Goal: Transaction & Acquisition: Purchase product/service

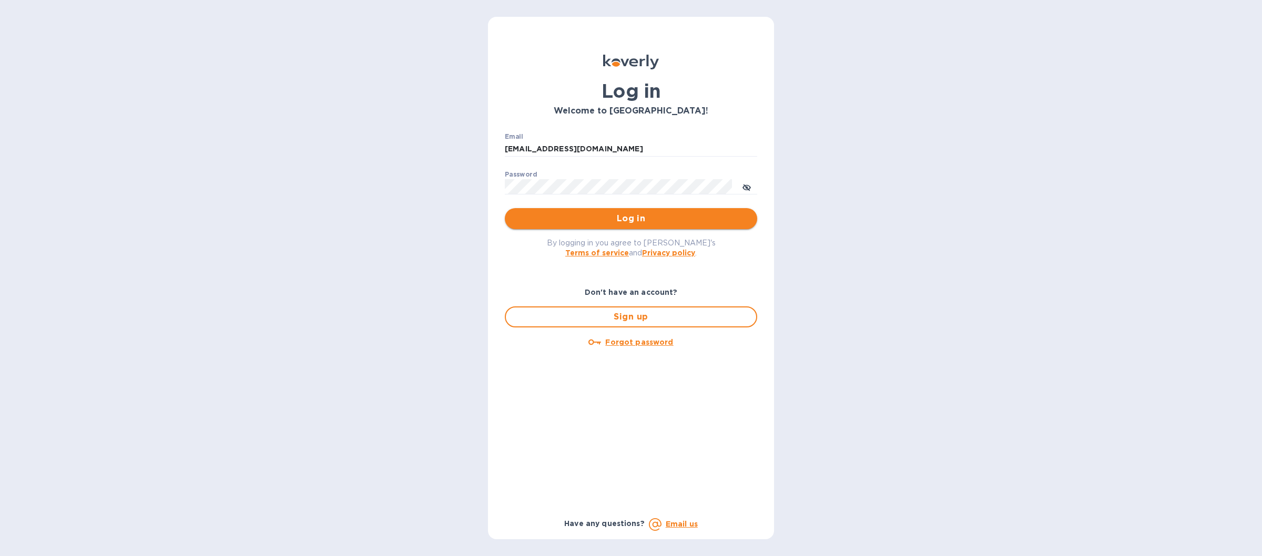
click at [514, 212] on button "Log in" at bounding box center [631, 218] width 252 height 21
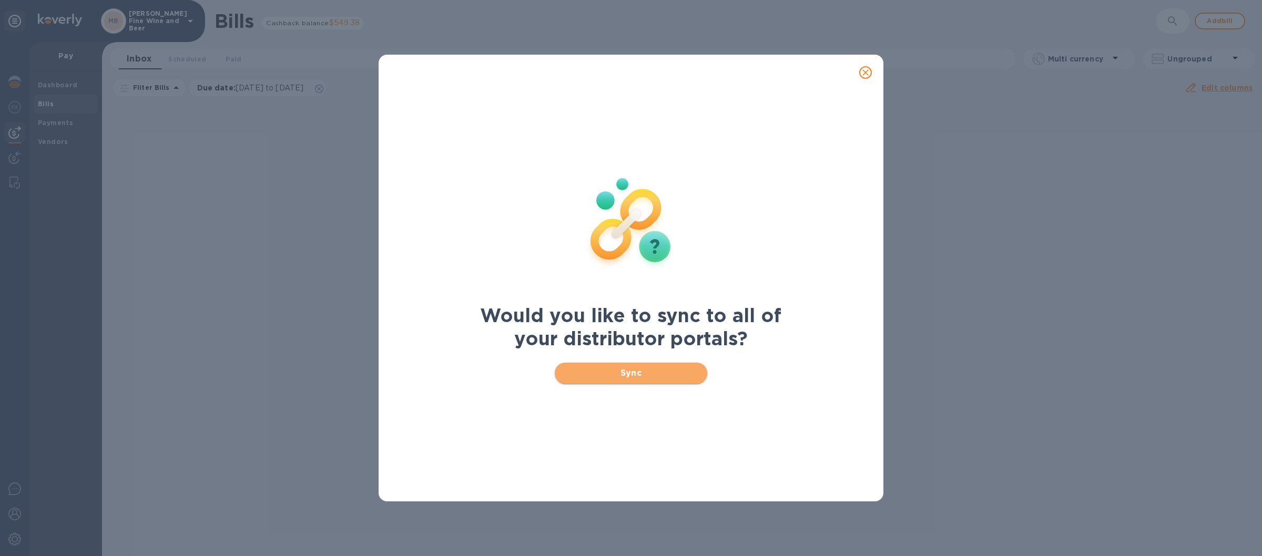
click at [596, 372] on span "Sync" at bounding box center [631, 373] width 136 height 13
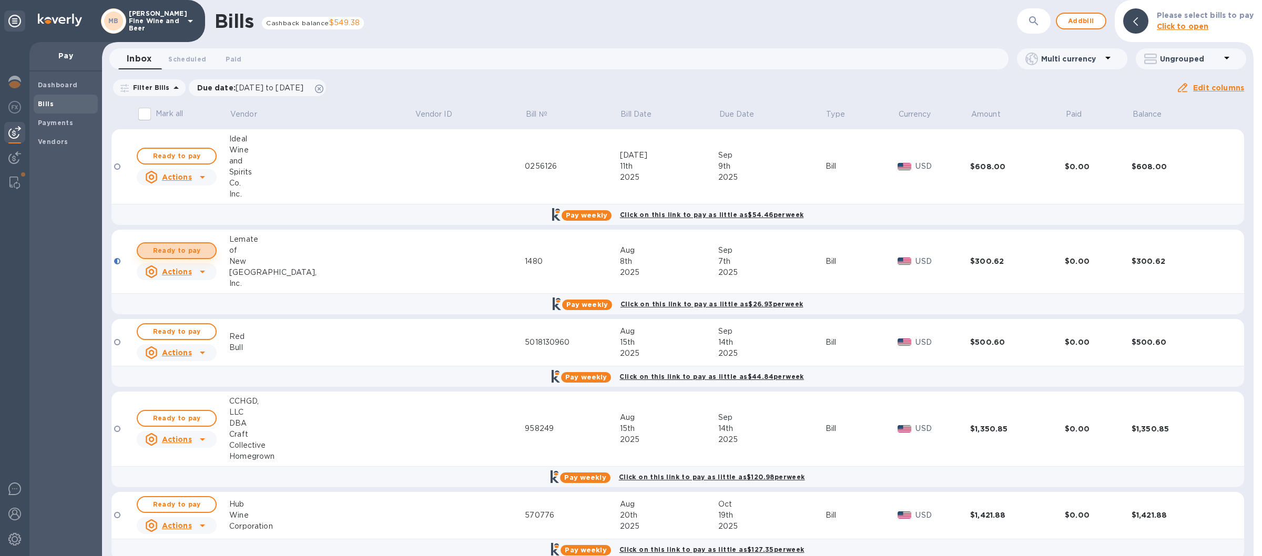
click at [189, 252] on span "Ready to pay" at bounding box center [176, 250] width 61 height 13
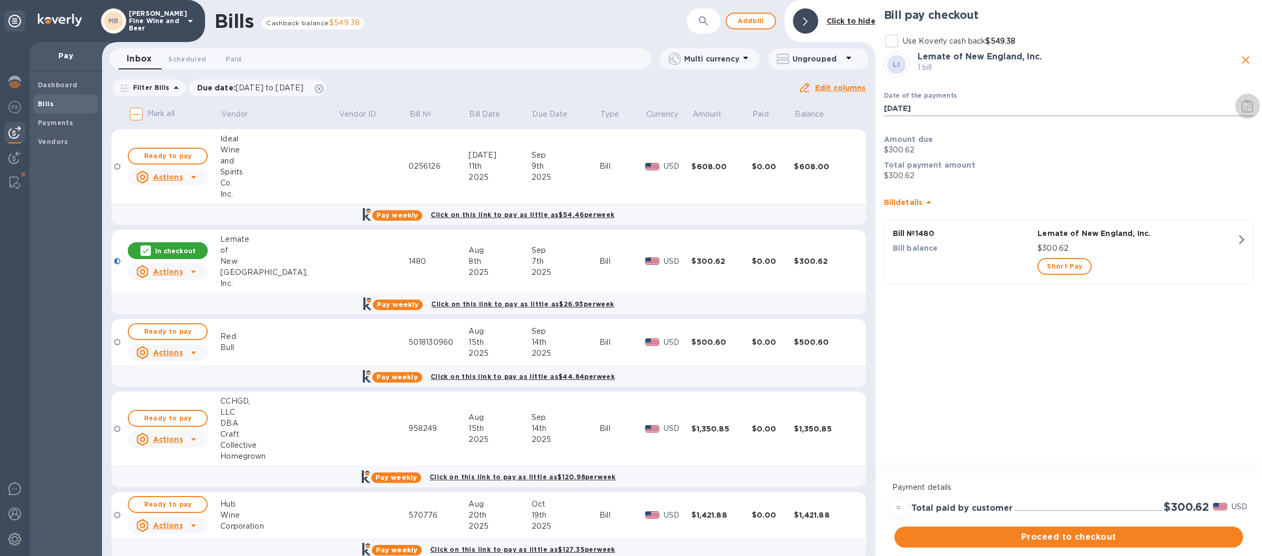
click at [1246, 101] on icon "button" at bounding box center [1247, 106] width 12 height 13
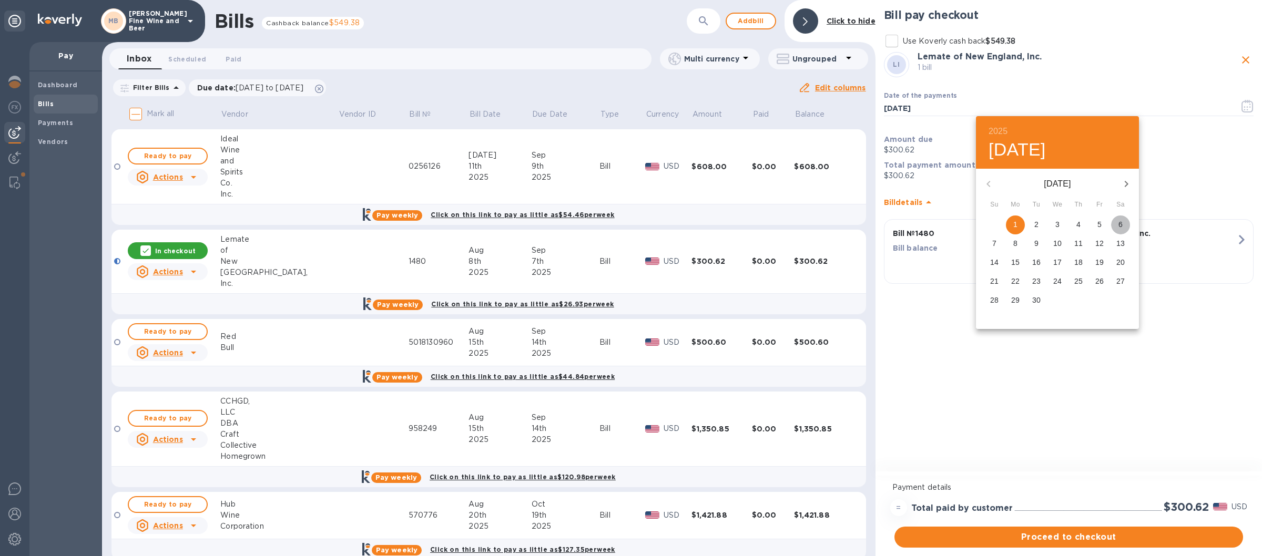
click at [1122, 224] on p "6" at bounding box center [1120, 224] width 4 height 11
type input "[DATE]"
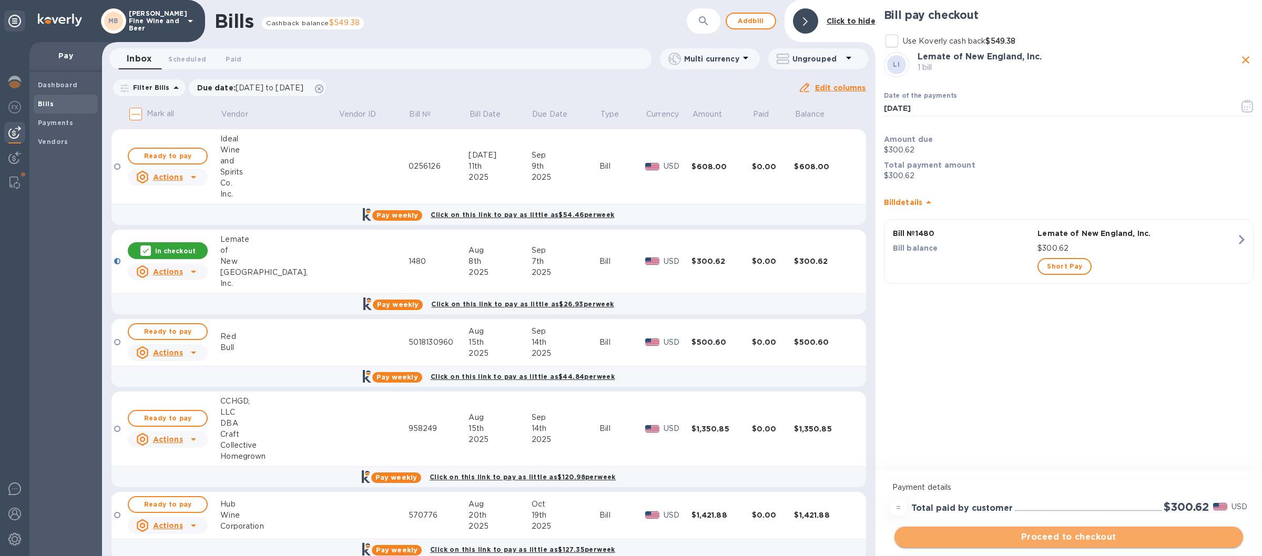
click at [1017, 539] on span "Proceed to checkout" at bounding box center [1069, 537] width 332 height 13
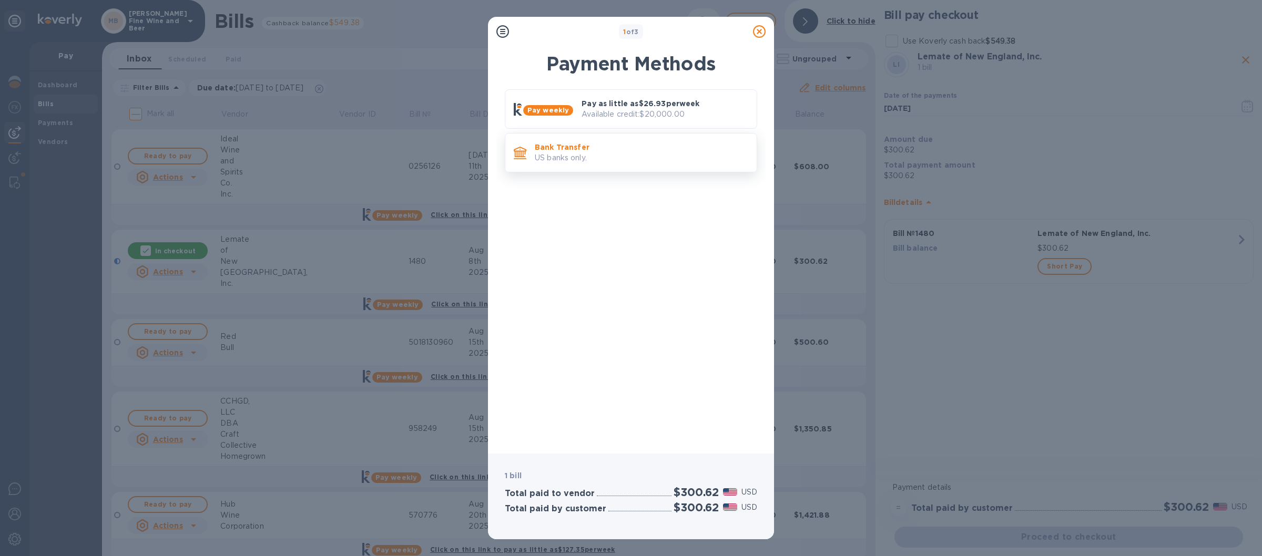
click at [627, 154] on p "US banks only." at bounding box center [641, 157] width 213 height 11
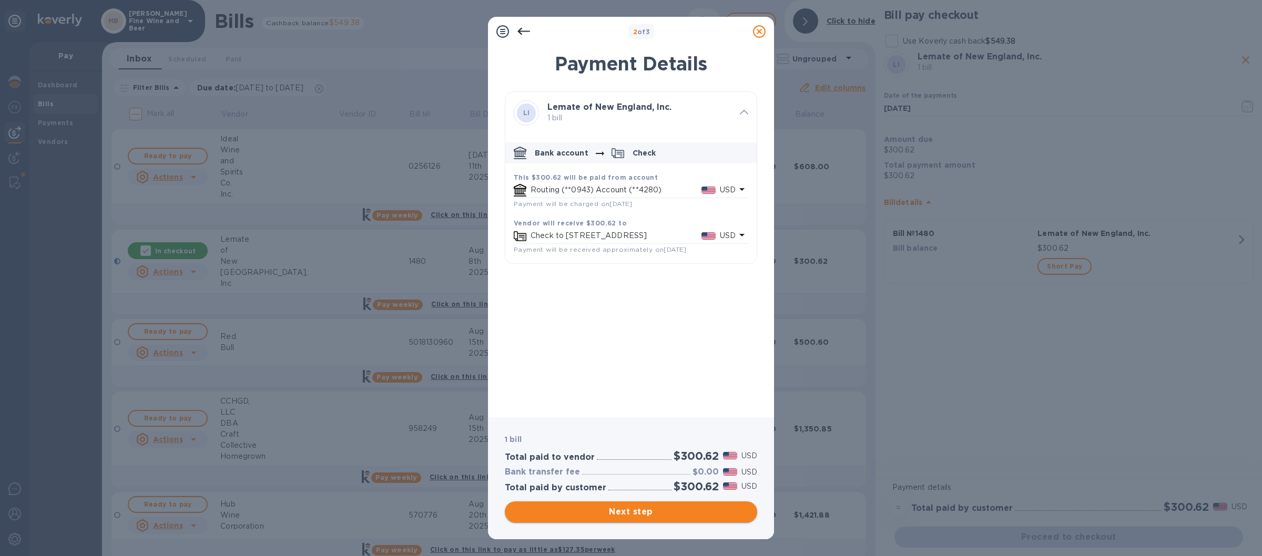
click at [628, 508] on span "Next step" at bounding box center [631, 512] width 236 height 13
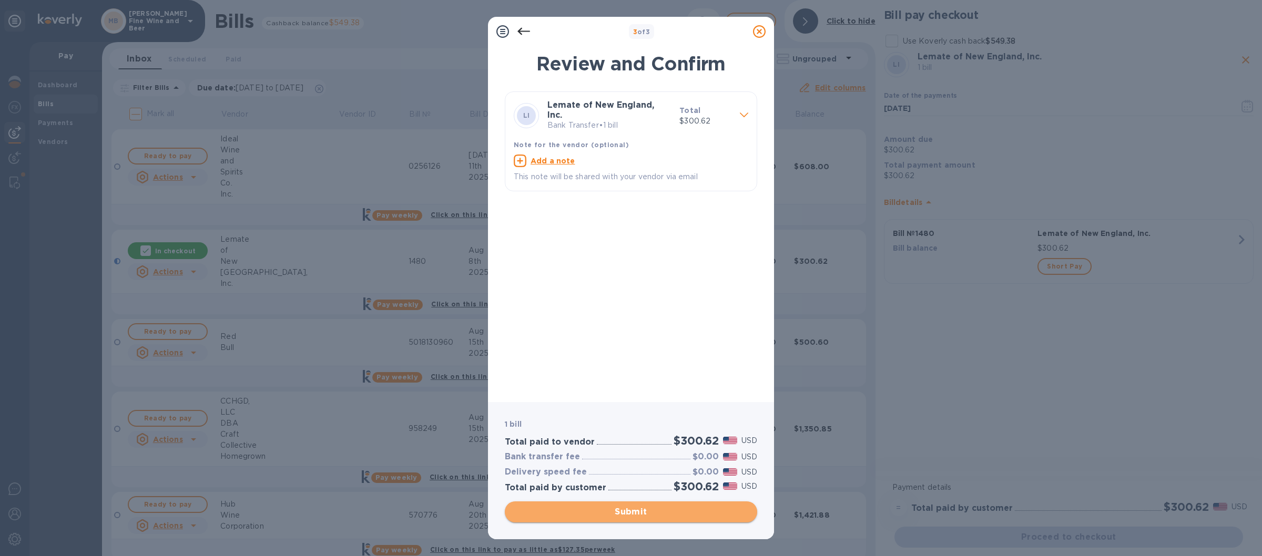
click at [610, 509] on span "Submit" at bounding box center [631, 512] width 236 height 13
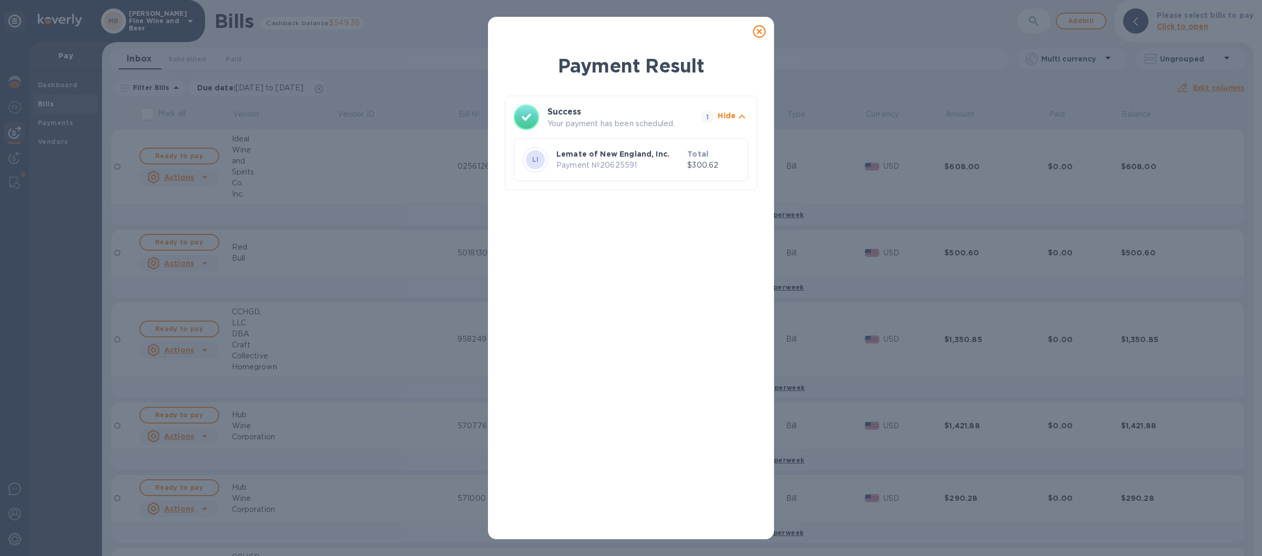
click at [756, 32] on icon at bounding box center [759, 31] width 13 height 13
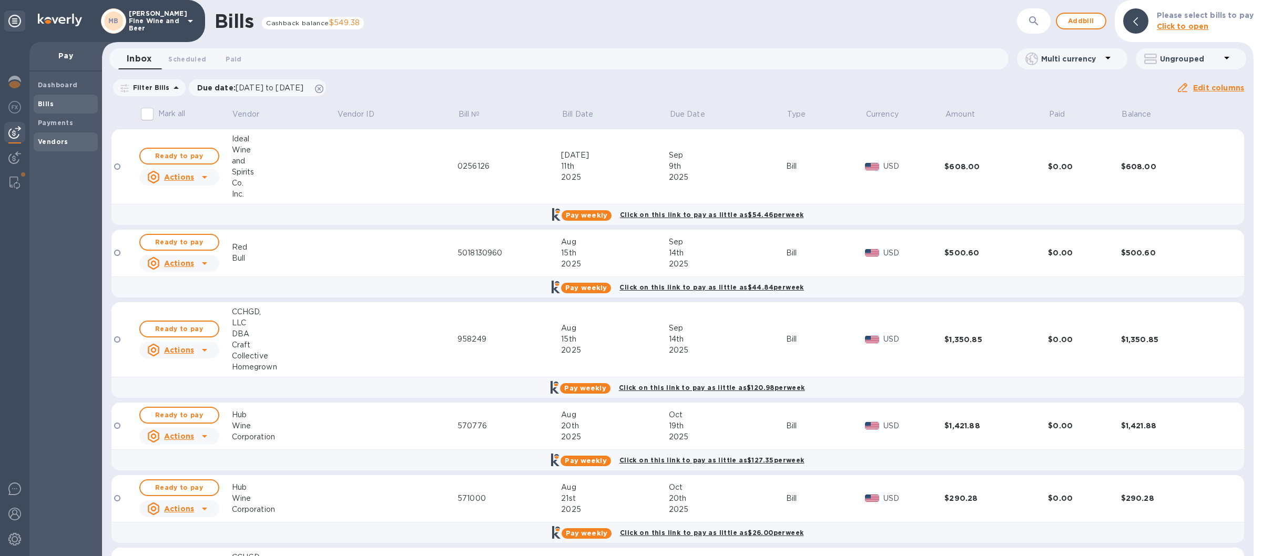
click at [61, 139] on b "Vendors" at bounding box center [53, 142] width 30 height 8
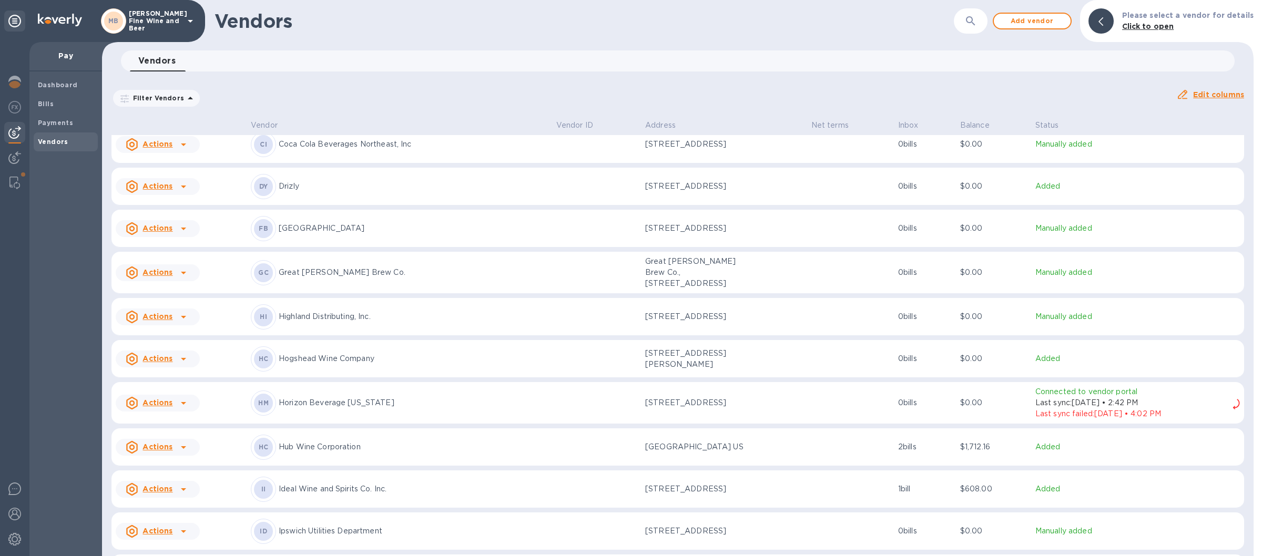
scroll to position [877, 0]
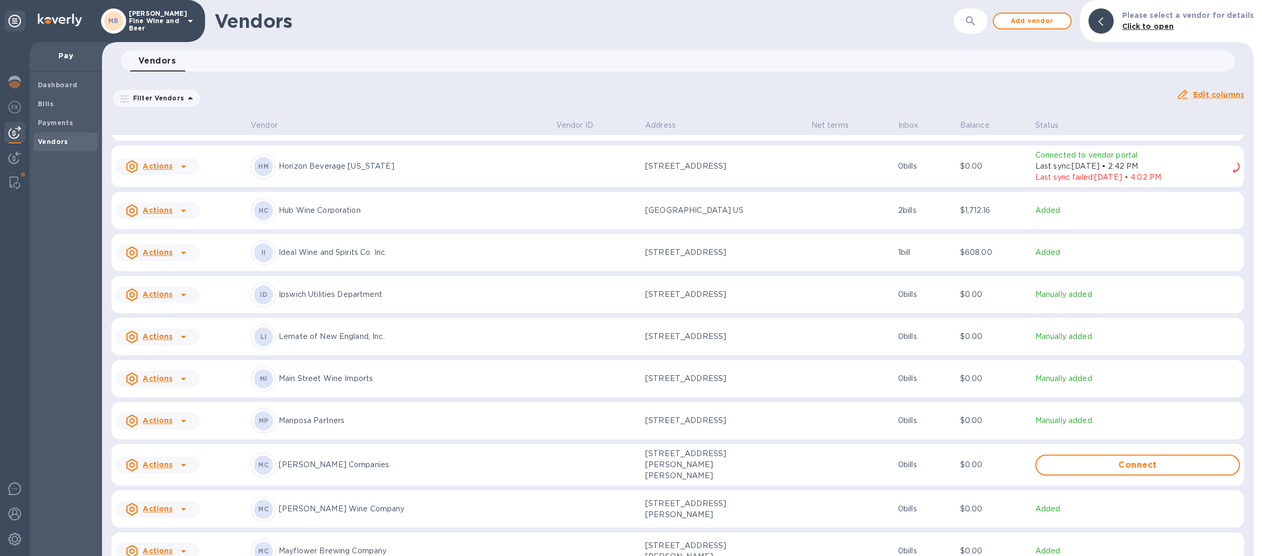
click at [323, 340] on p "Lemate of New England, Inc." at bounding box center [413, 336] width 269 height 11
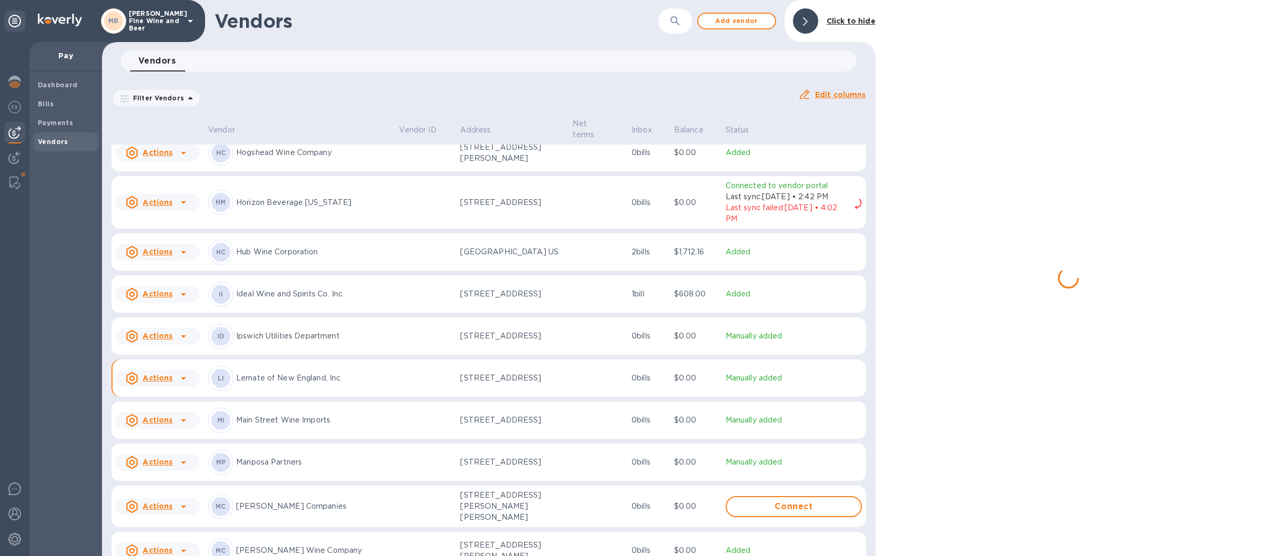
scroll to position [912, 0]
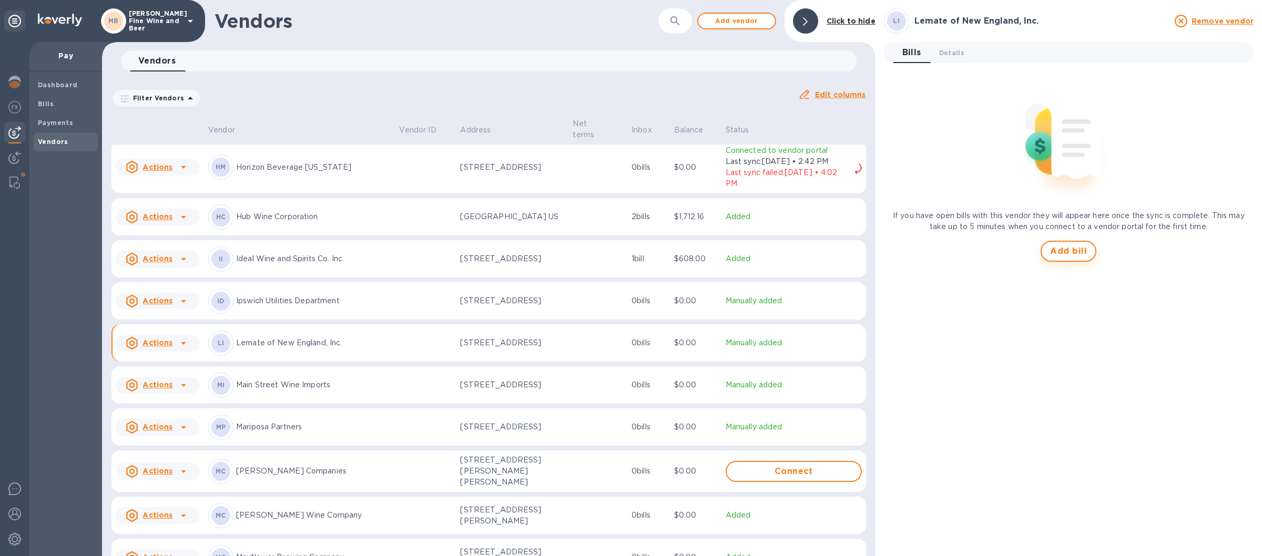
click at [1062, 246] on span "Add bill" at bounding box center [1068, 251] width 37 height 13
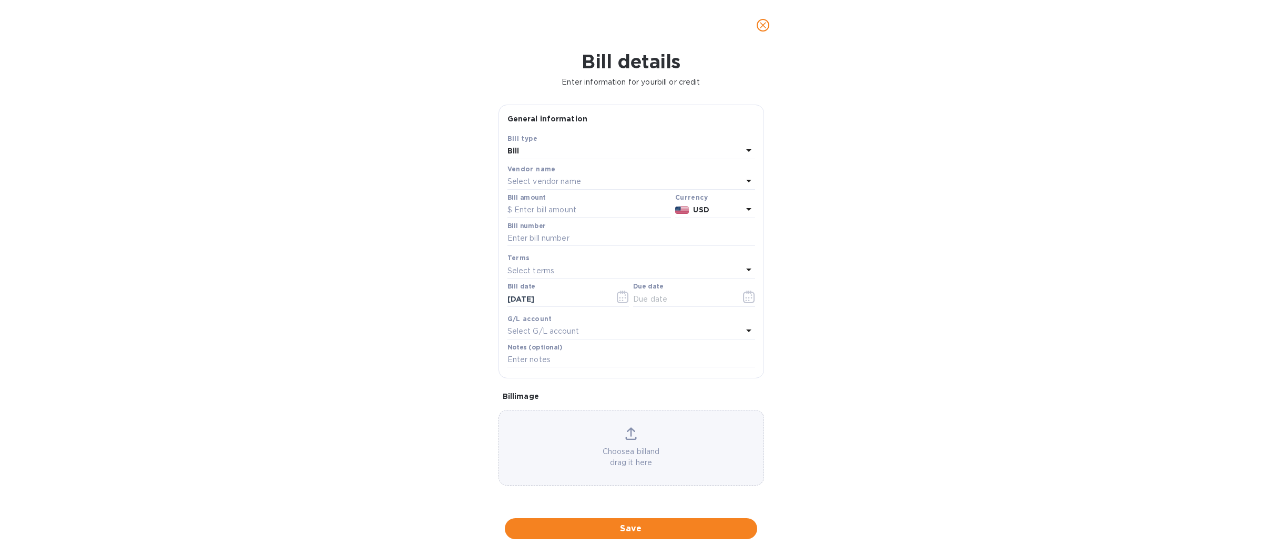
type input "[DATE]"
click at [536, 201] on label "Bill amount" at bounding box center [526, 198] width 38 height 6
click at [537, 187] on p "Lemate of New England, Inc." at bounding box center [563, 181] width 113 height 11
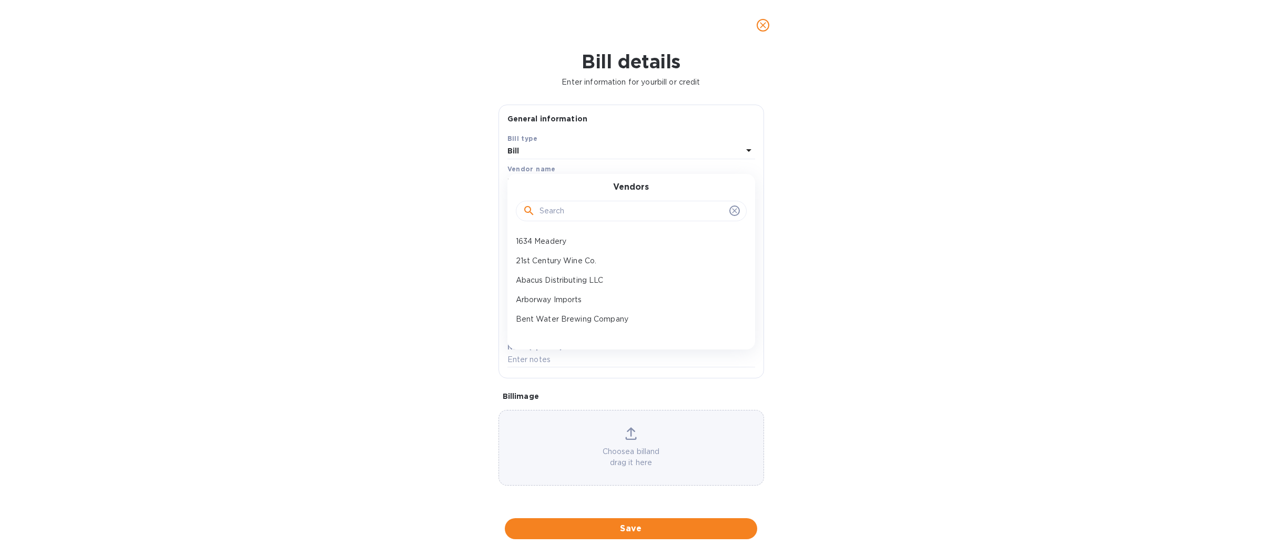
drag, startPoint x: 457, startPoint y: 198, endPoint x: 451, endPoint y: 202, distance: 7.3
click at [454, 201] on div "Bill details Enter information for your bill or credit General information Save…" at bounding box center [631, 303] width 1262 height 506
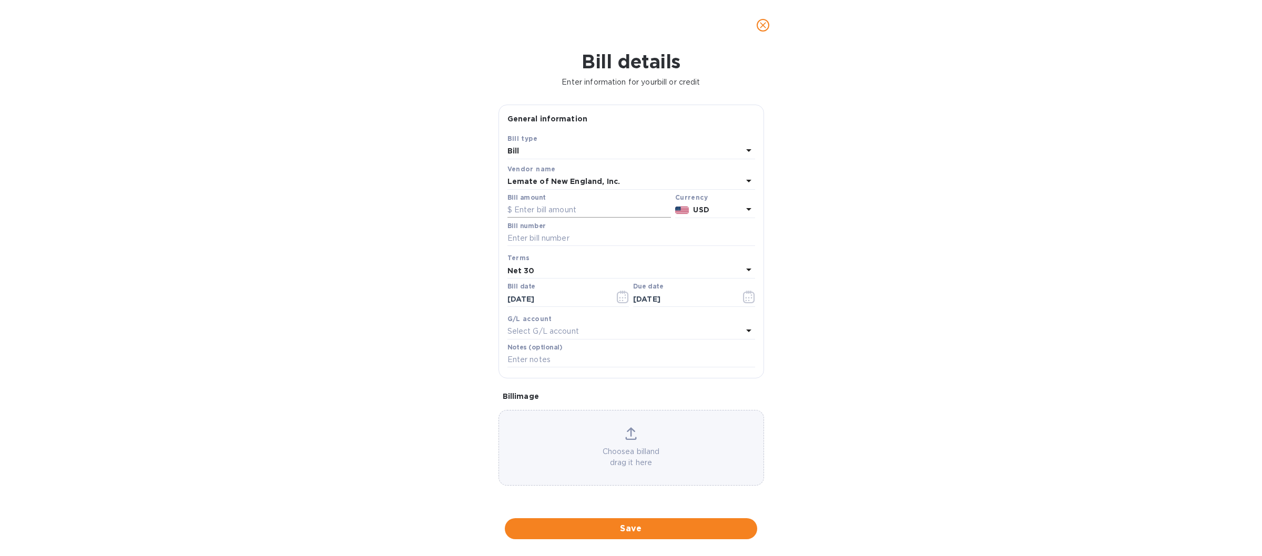
click at [533, 208] on input "text" at bounding box center [589, 210] width 164 height 16
type input "320.74"
click at [547, 241] on input "text" at bounding box center [631, 239] width 248 height 16
type input "1487"
click at [621, 300] on icon "button" at bounding box center [623, 297] width 12 height 13
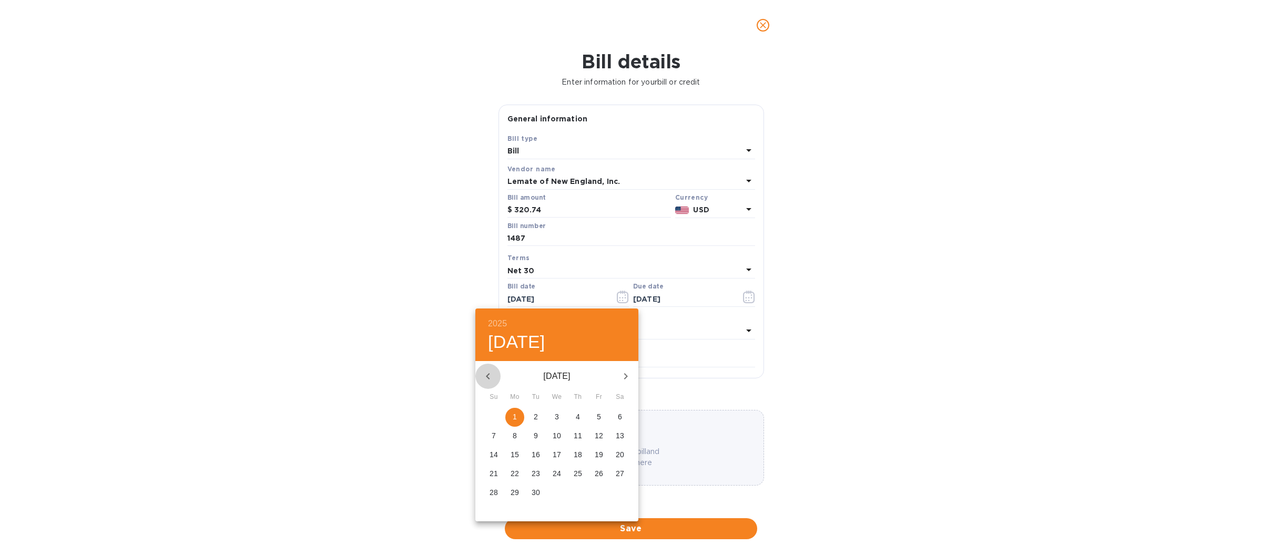
click at [490, 377] on icon "button" at bounding box center [488, 376] width 13 height 13
click at [602, 492] on p "29" at bounding box center [599, 492] width 8 height 11
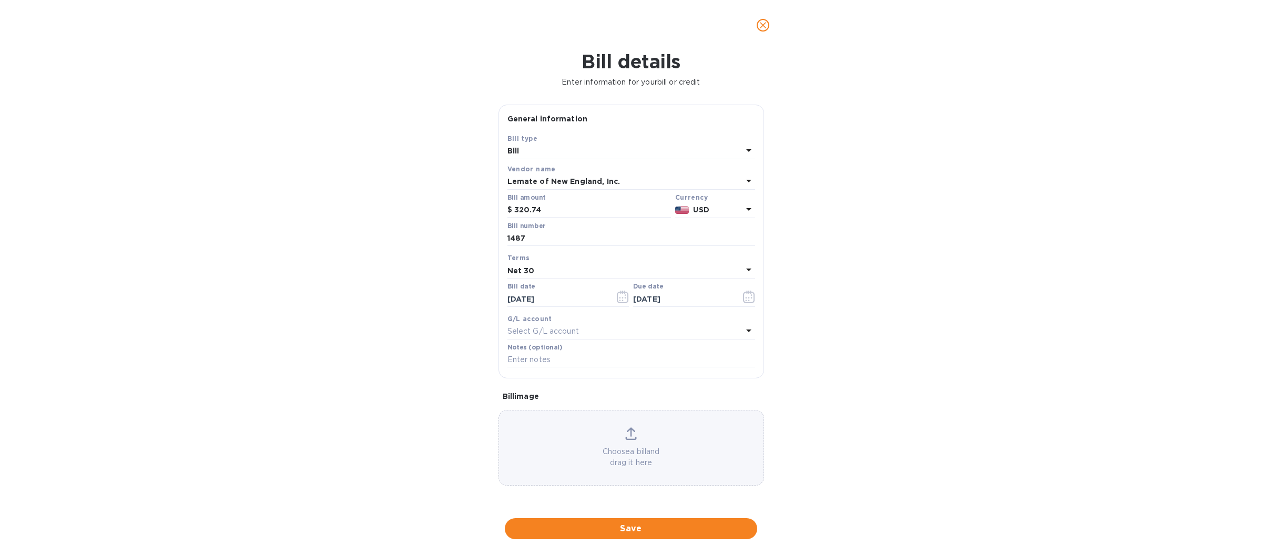
type input "[DATE]"
click at [616, 532] on span "Save" at bounding box center [631, 529] width 236 height 13
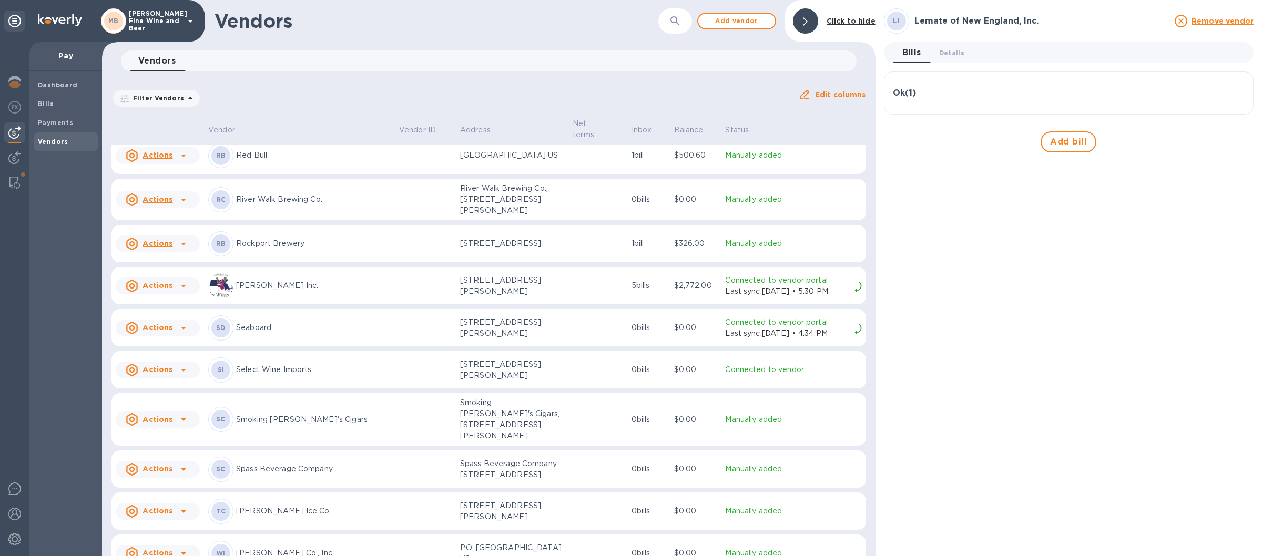
scroll to position [1655, 0]
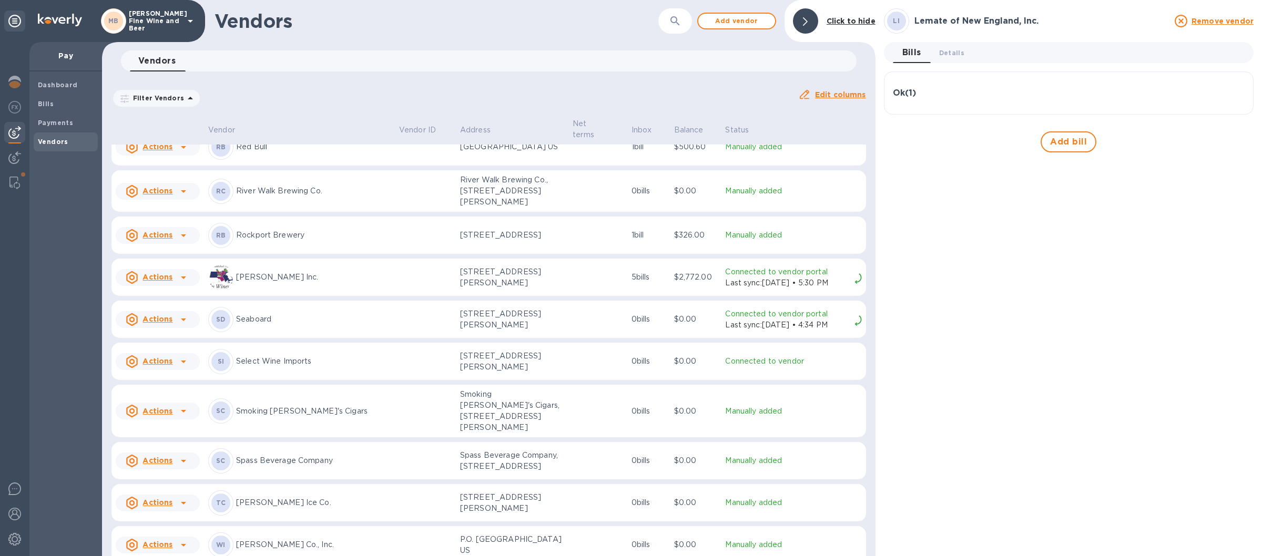
click at [304, 246] on div "RB Rockport Brewery" at bounding box center [299, 235] width 182 height 25
click at [1069, 140] on span "Add bill" at bounding box center [1068, 142] width 37 height 13
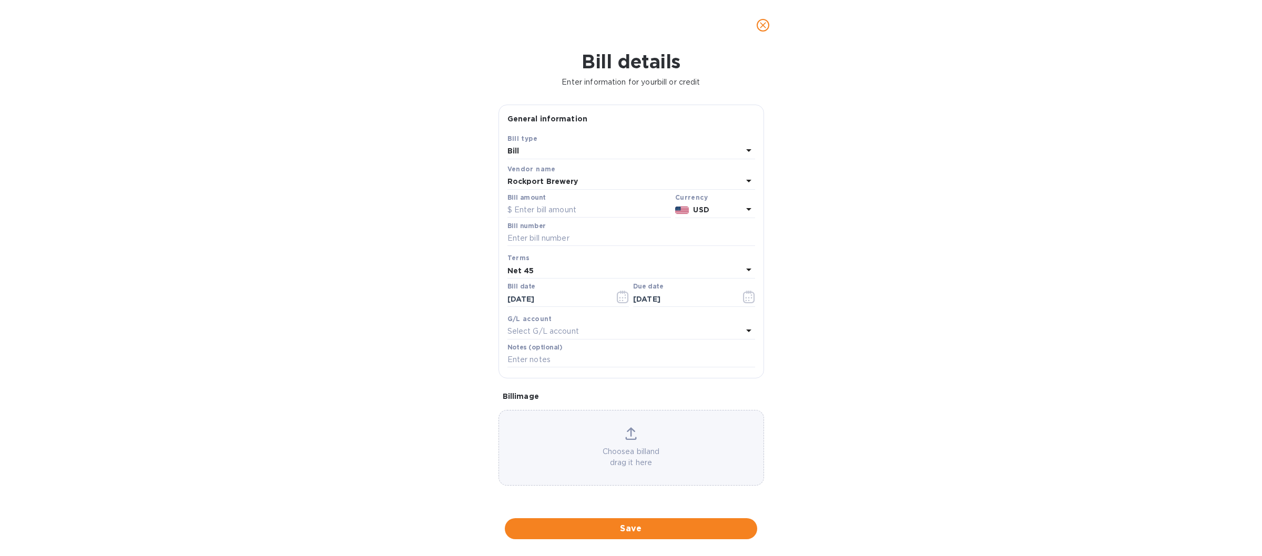
type input "[DATE]"
click at [528, 208] on input "text" at bounding box center [589, 210] width 164 height 16
click at [525, 209] on input "text" at bounding box center [589, 210] width 164 height 16
type input "394.20"
click at [541, 233] on input "text" at bounding box center [631, 239] width 248 height 16
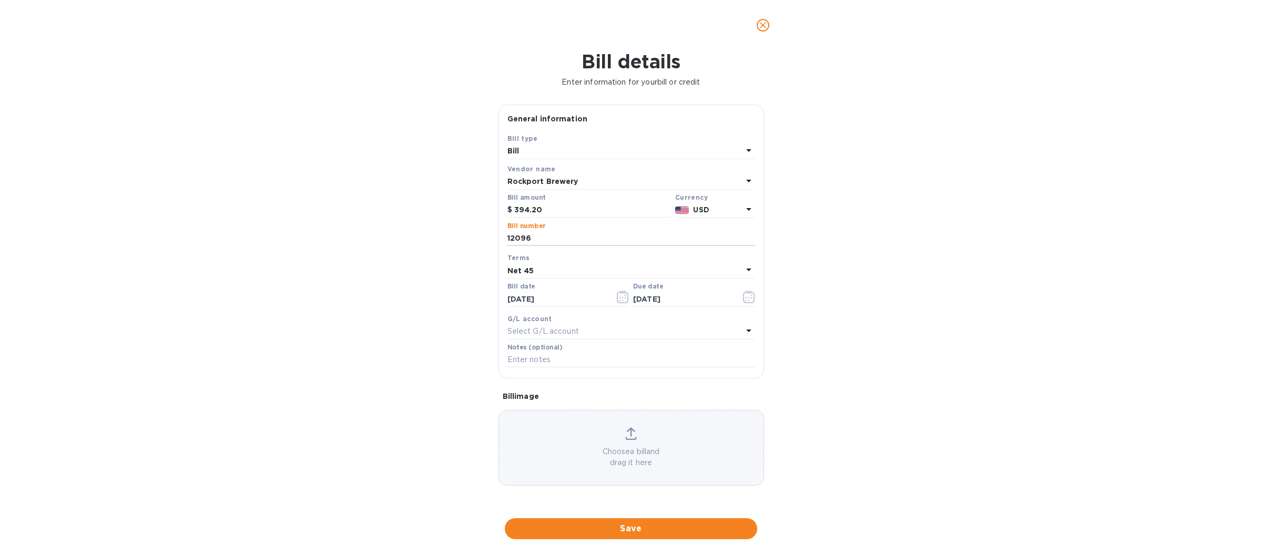
type input "12096"
click at [741, 271] on div "Net 45" at bounding box center [624, 270] width 235 height 15
click at [544, 334] on p "Net 30" at bounding box center [627, 330] width 222 height 11
type input "[DATE]"
click at [621, 298] on icon "button" at bounding box center [623, 297] width 12 height 13
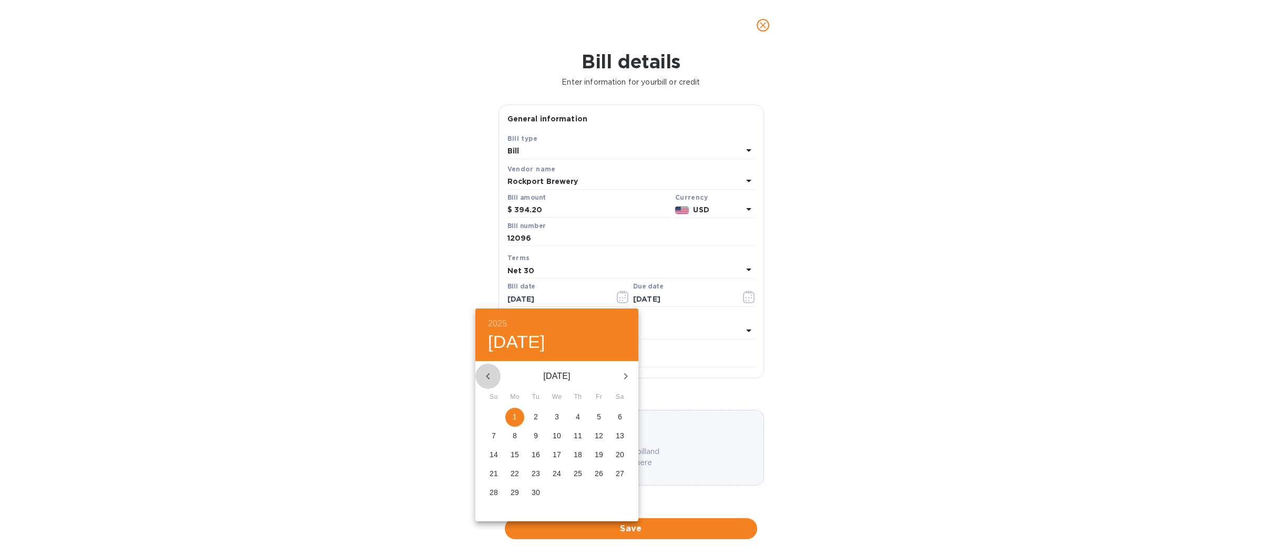
click at [490, 372] on icon "button" at bounding box center [488, 376] width 13 height 13
click at [576, 489] on p "28" at bounding box center [578, 492] width 8 height 11
type input "[DATE]"
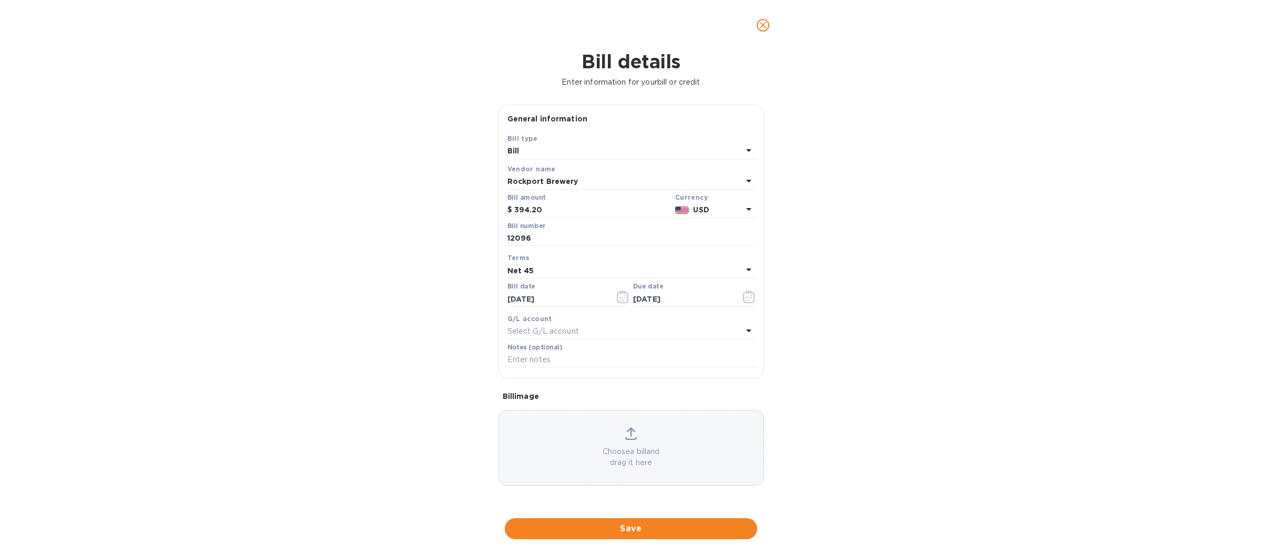
click at [748, 271] on icon at bounding box center [748, 270] width 5 height 3
click at [536, 332] on p "Net 30" at bounding box center [627, 330] width 222 height 11
type input "[DATE]"
click at [609, 526] on span "Save" at bounding box center [631, 529] width 236 height 13
click at [617, 531] on span "Save" at bounding box center [631, 529] width 236 height 13
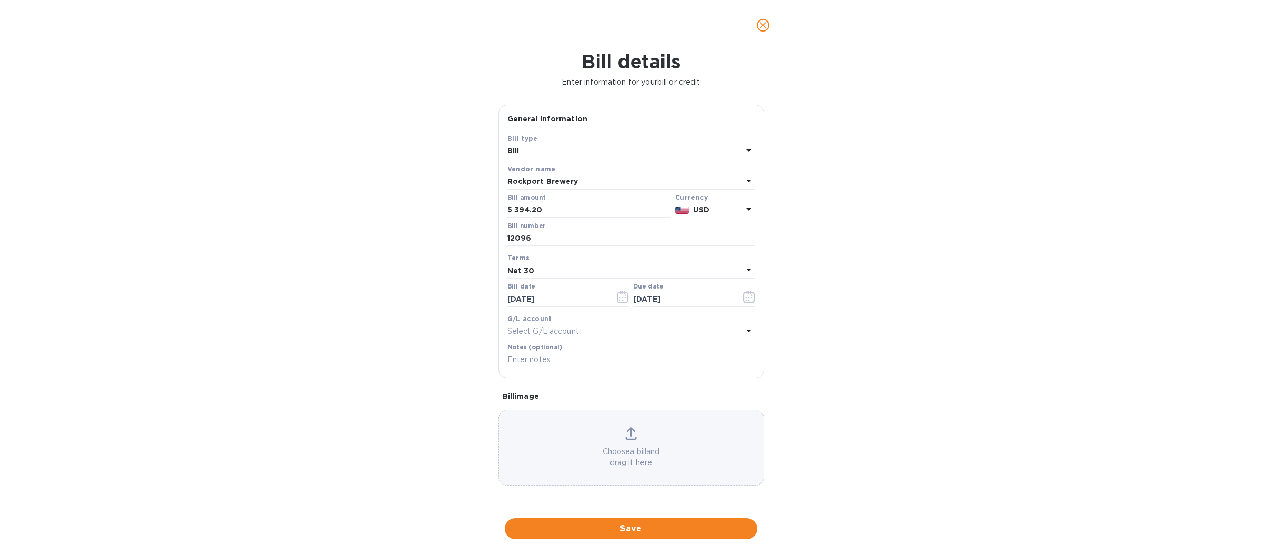
click at [763, 25] on icon "close" at bounding box center [763, 25] width 6 height 6
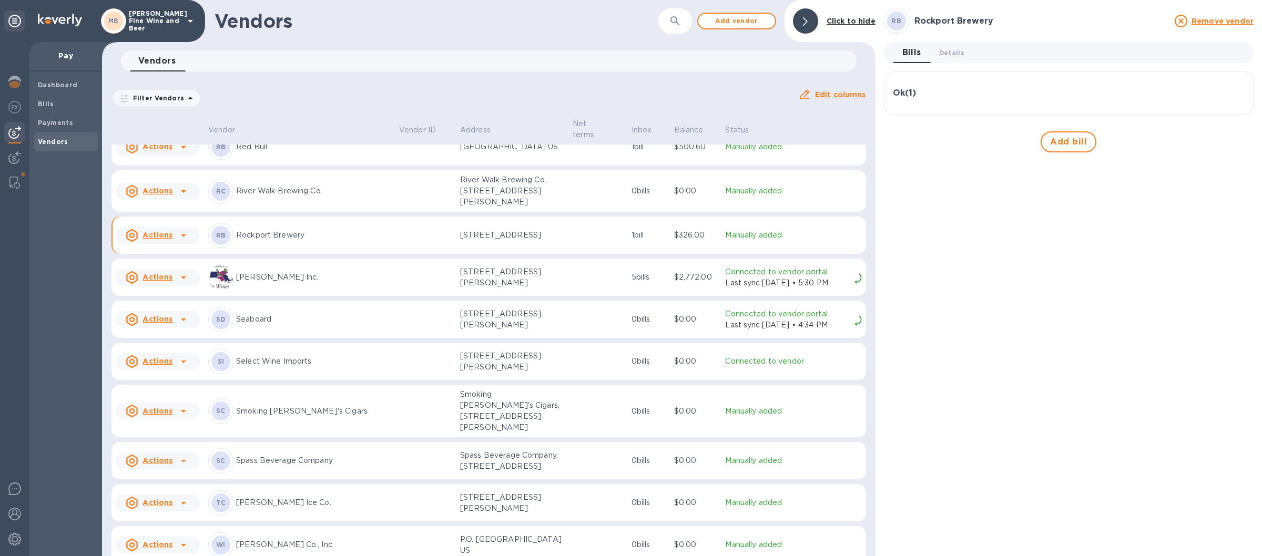
click at [281, 241] on p "Rockport Brewery" at bounding box center [313, 235] width 155 height 11
click at [395, 248] on td at bounding box center [425, 236] width 61 height 38
click at [132, 242] on icon at bounding box center [132, 235] width 13 height 13
click at [332, 252] on div at bounding box center [631, 278] width 1262 height 556
click at [964, 88] on div "Ok ( 1 )" at bounding box center [1069, 92] width 352 height 25
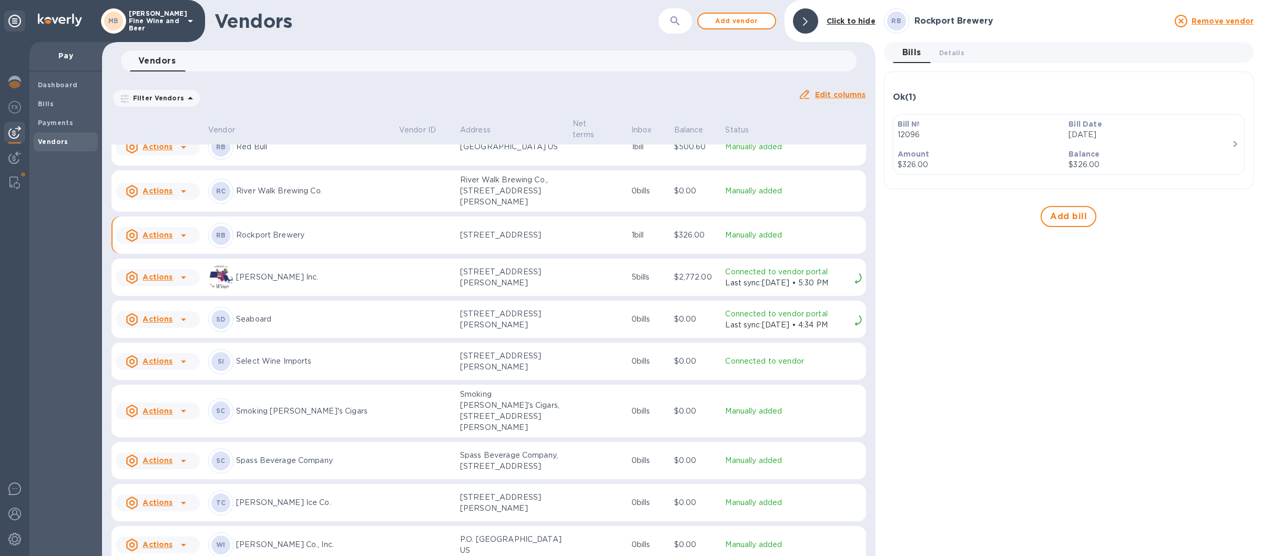
click at [995, 205] on div "Ok ( 1 ) Bill № 12096 Bill Date [DATE] Amount $326.00 Balance $326.00 Add bill" at bounding box center [1069, 150] width 370 height 156
click at [1001, 161] on p "$326.00" at bounding box center [979, 164] width 163 height 11
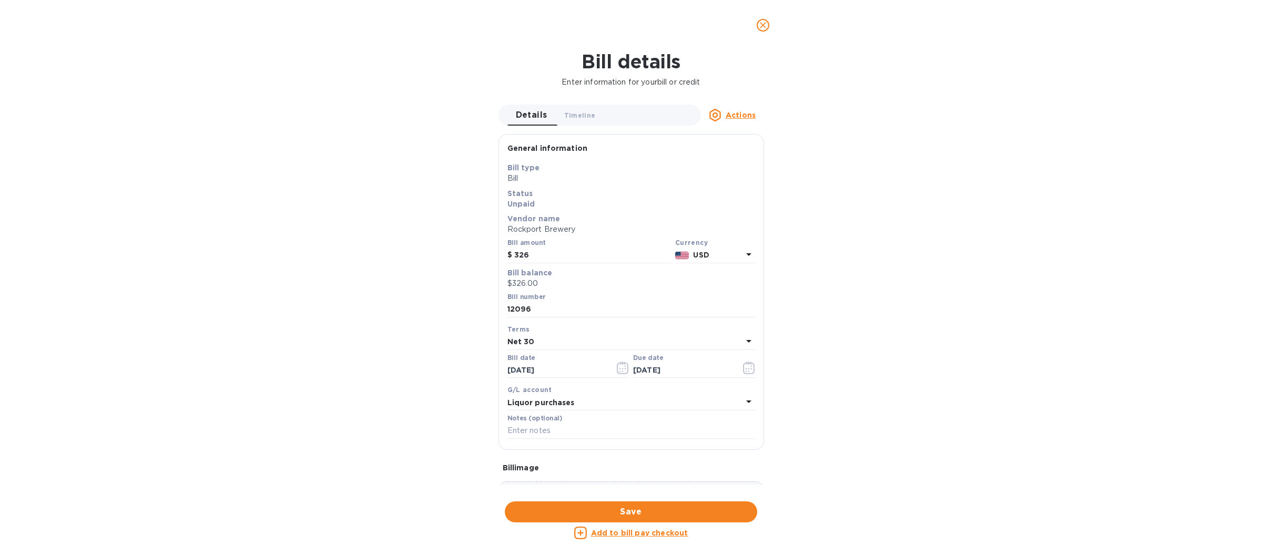
click at [714, 117] on icon at bounding box center [714, 115] width 5 height 5
click at [717, 178] on icon at bounding box center [720, 182] width 13 height 13
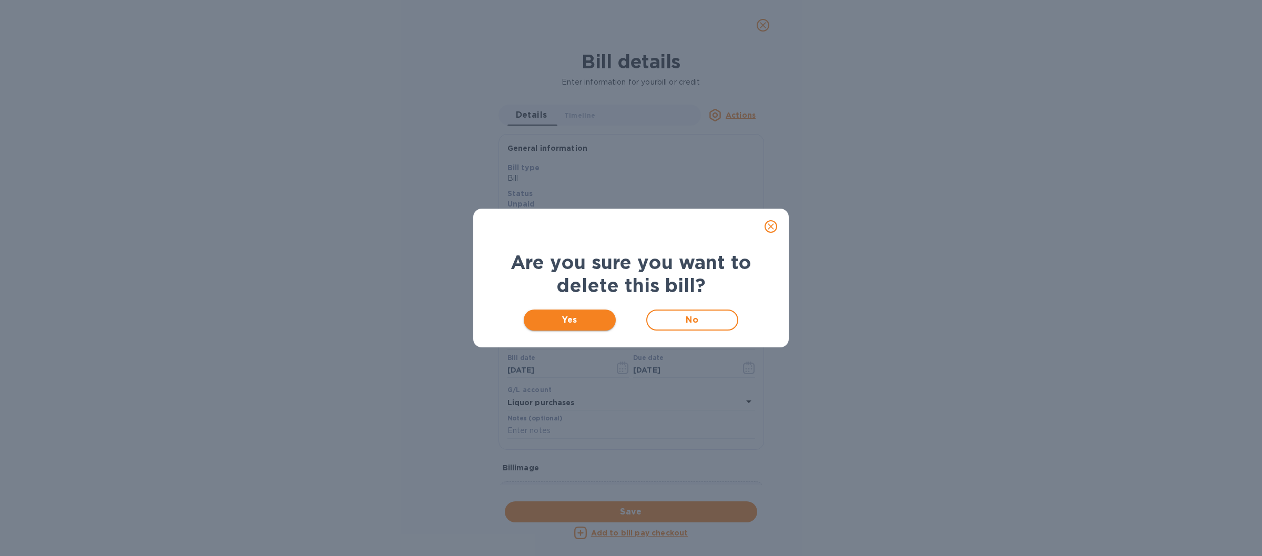
click at [571, 312] on button "Yes" at bounding box center [570, 320] width 92 height 21
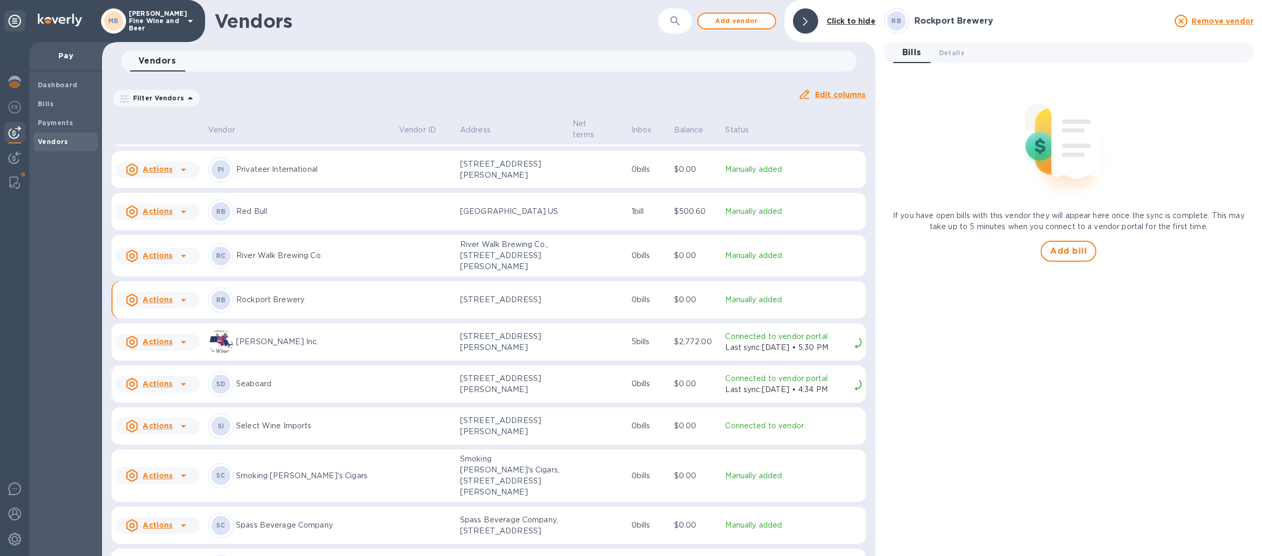
scroll to position [1595, 0]
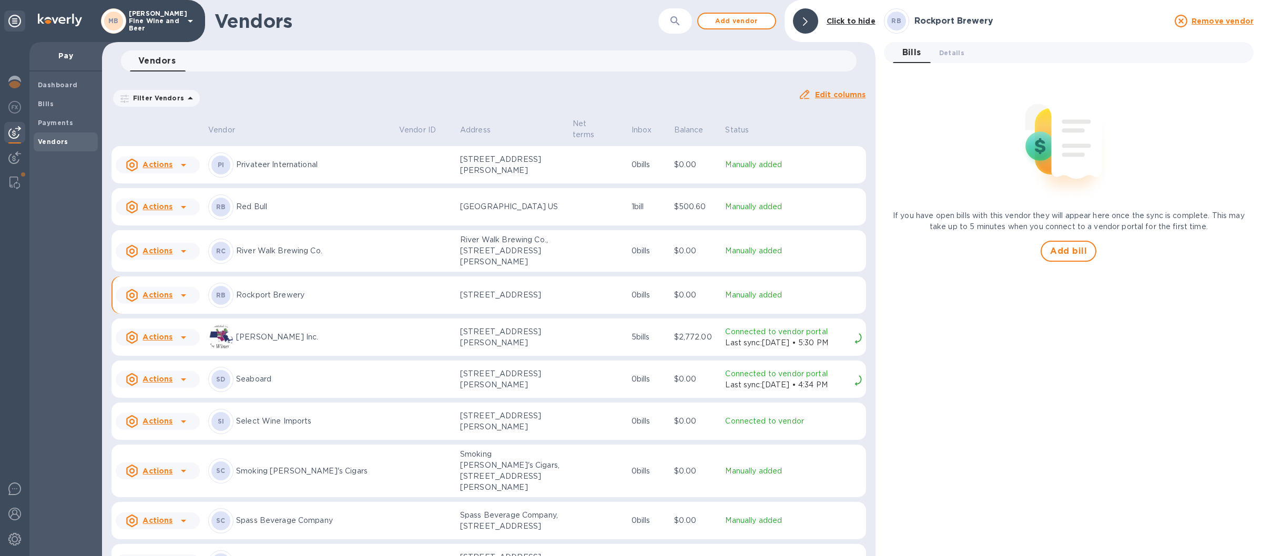
click at [349, 301] on p "Rockport Brewery" at bounding box center [313, 295] width 155 height 11
click at [395, 312] on td at bounding box center [425, 296] width 61 height 38
click at [1066, 250] on span "Add bill" at bounding box center [1068, 251] width 37 height 13
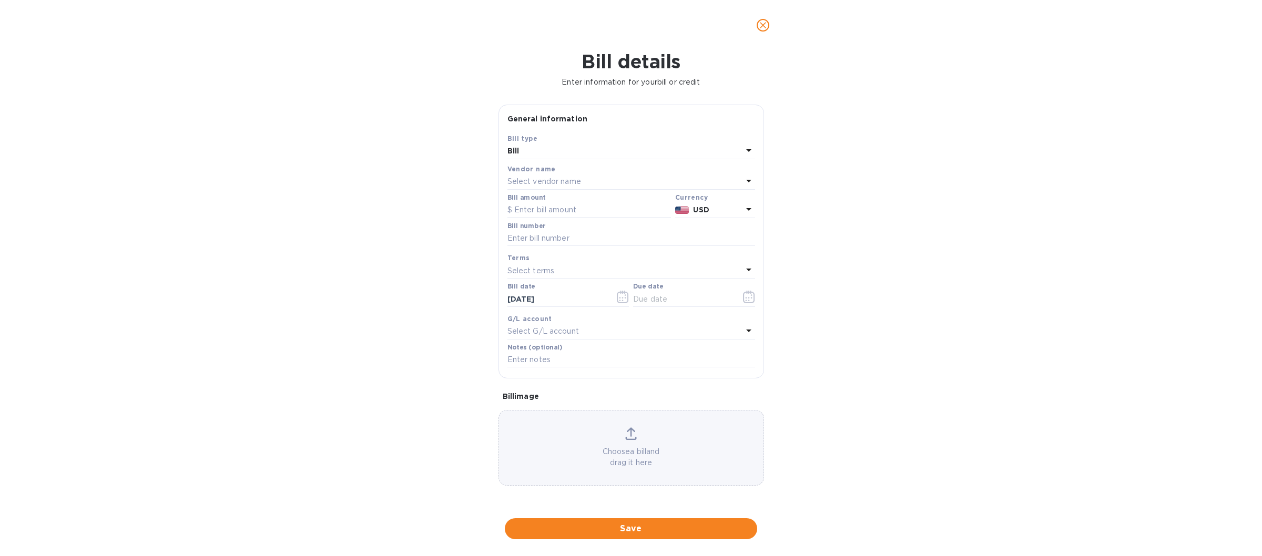
type input "[DATE]"
click at [526, 206] on input "text" at bounding box center [589, 210] width 164 height 16
type input "394.20"
click at [566, 239] on input "text" at bounding box center [631, 239] width 248 height 16
type input "120.96"
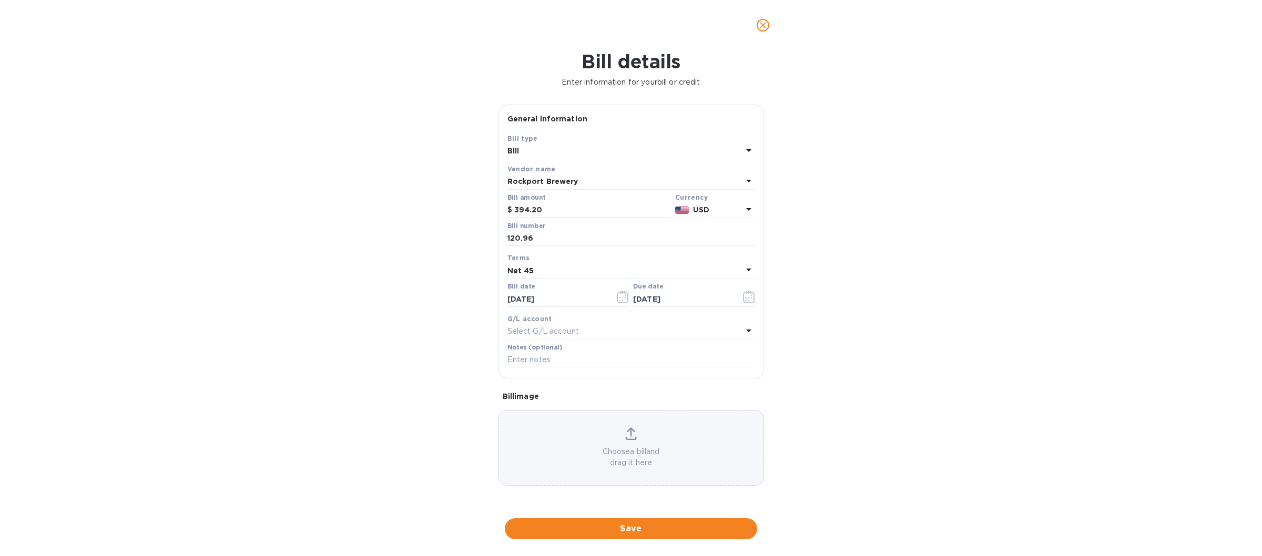
click at [750, 270] on icon at bounding box center [748, 269] width 13 height 13
click at [548, 331] on p "Net 30" at bounding box center [627, 330] width 222 height 11
type input "[DATE]"
click at [621, 300] on icon "button" at bounding box center [623, 297] width 12 height 13
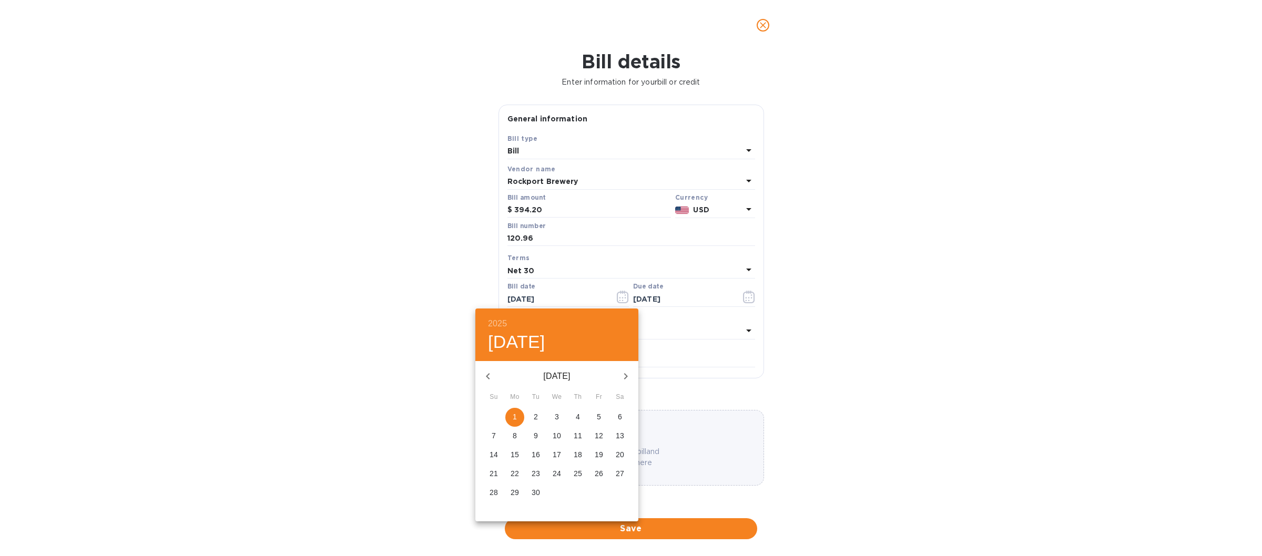
click at [486, 372] on icon "button" at bounding box center [488, 376] width 13 height 13
click at [579, 490] on p "28" at bounding box center [578, 492] width 8 height 11
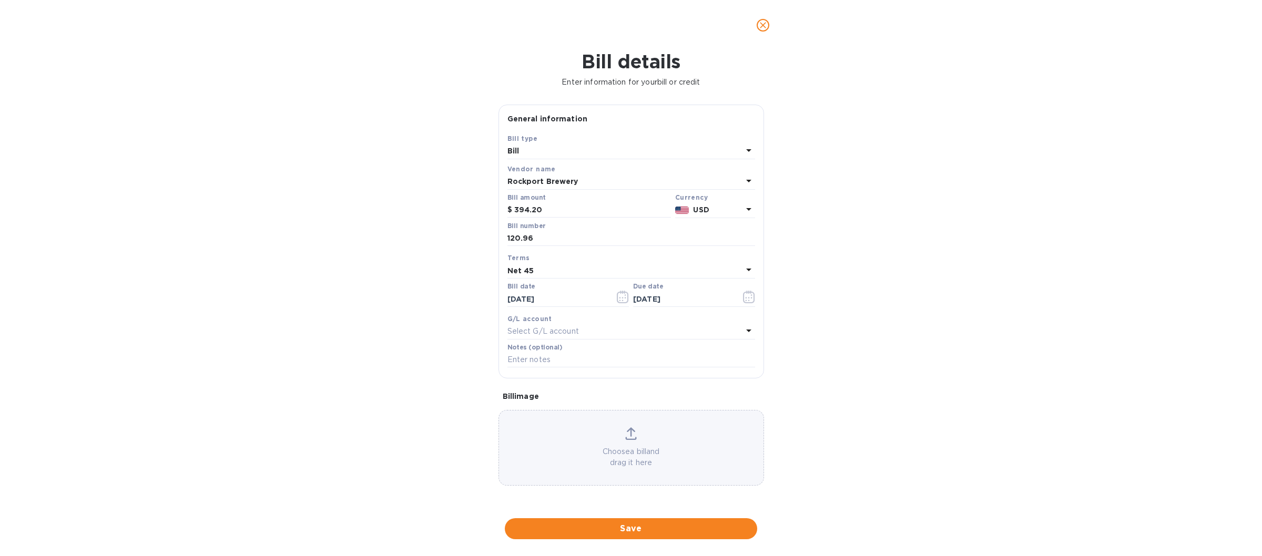
type input "[DATE]"
click at [746, 265] on icon at bounding box center [748, 269] width 13 height 13
click at [537, 330] on p "Net 30" at bounding box center [627, 330] width 222 height 11
type input "[DATE]"
click at [617, 522] on button "Save" at bounding box center [631, 528] width 252 height 21
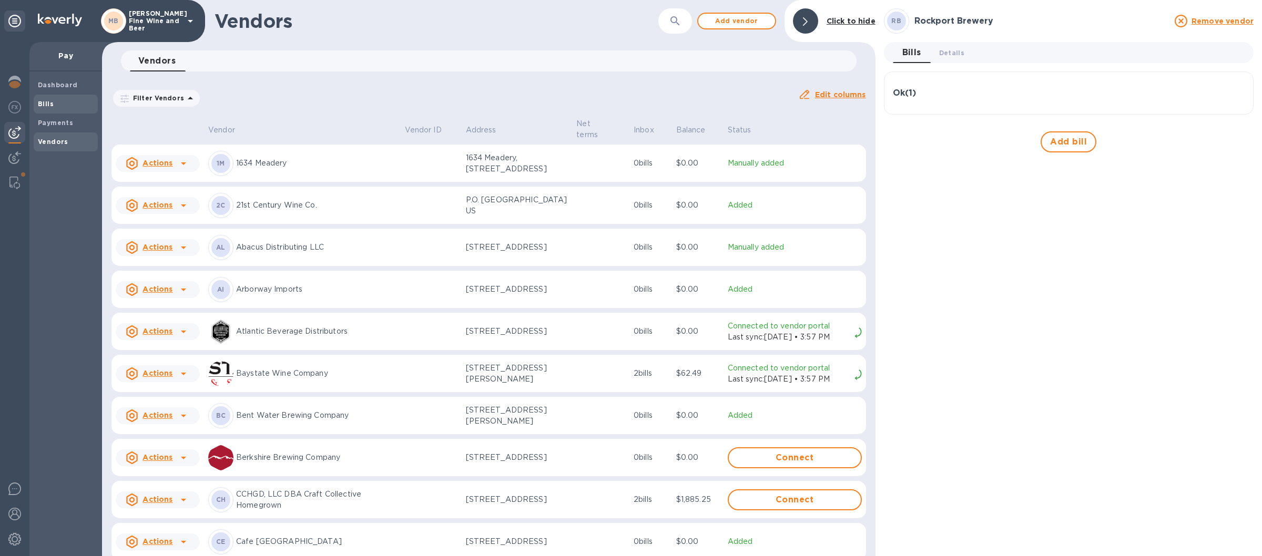
click at [50, 102] on b "Bills" at bounding box center [46, 104] width 16 height 8
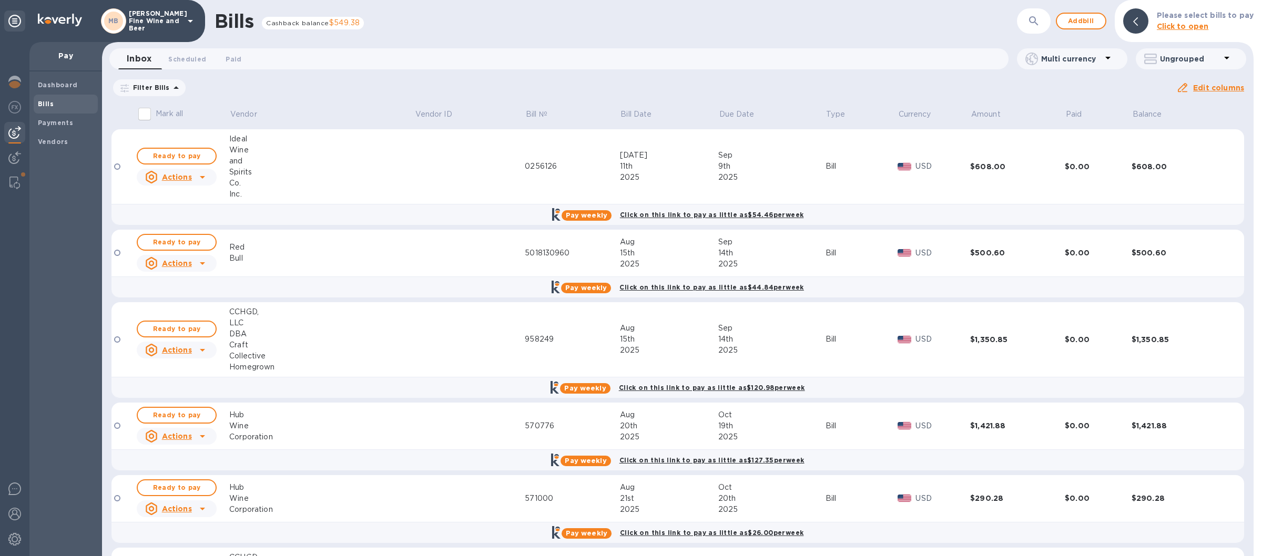
click at [189, 19] on icon at bounding box center [190, 21] width 13 height 13
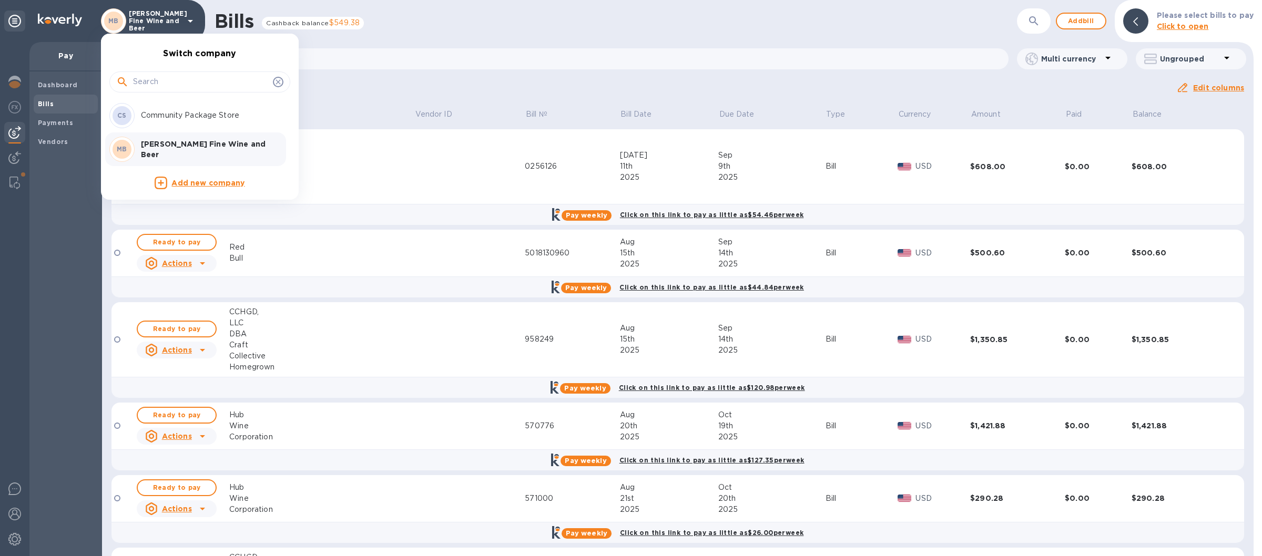
click at [152, 114] on p "Community Package Store" at bounding box center [207, 115] width 133 height 11
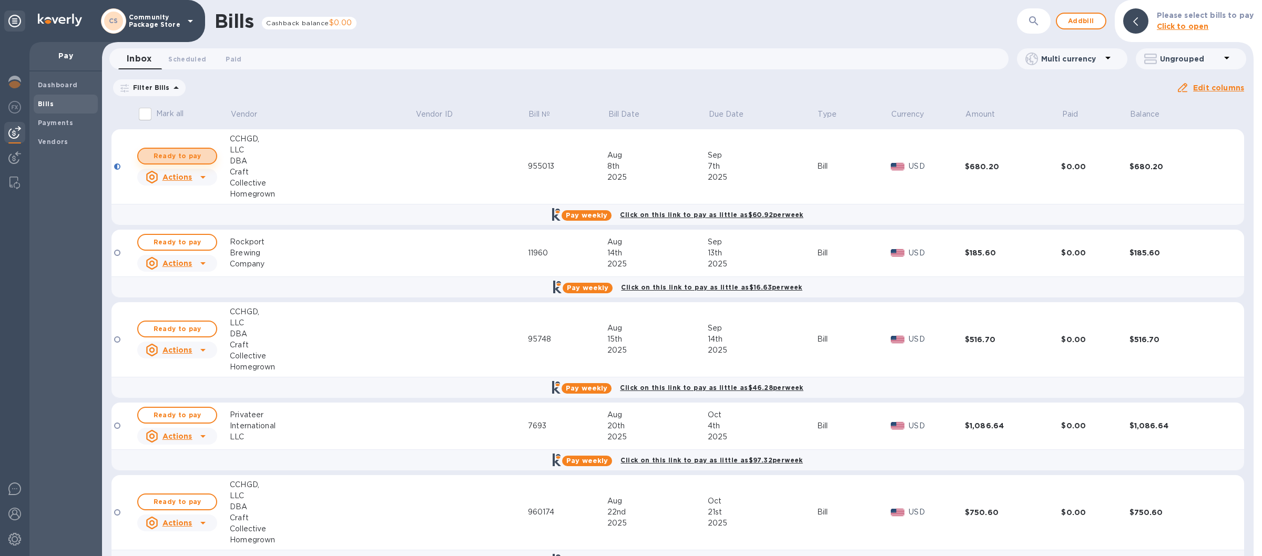
click at [184, 156] on span "Ready to pay" at bounding box center [177, 156] width 61 height 13
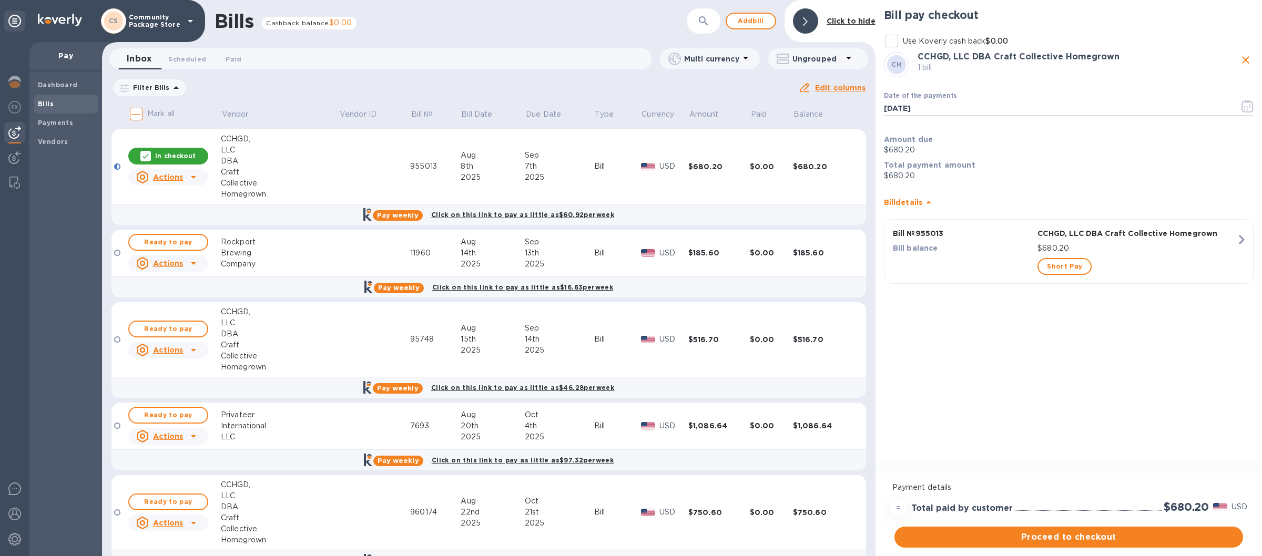
click at [1249, 109] on icon "button" at bounding box center [1247, 106] width 12 height 13
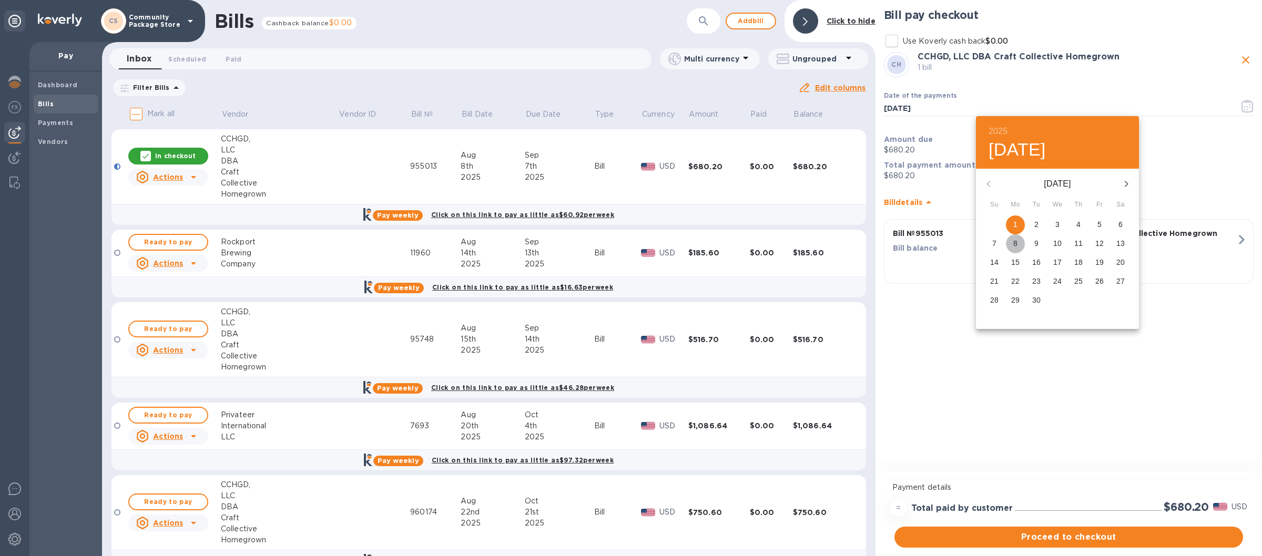
click at [1016, 244] on p "8" at bounding box center [1015, 243] width 4 height 11
type input "09/08/2025"
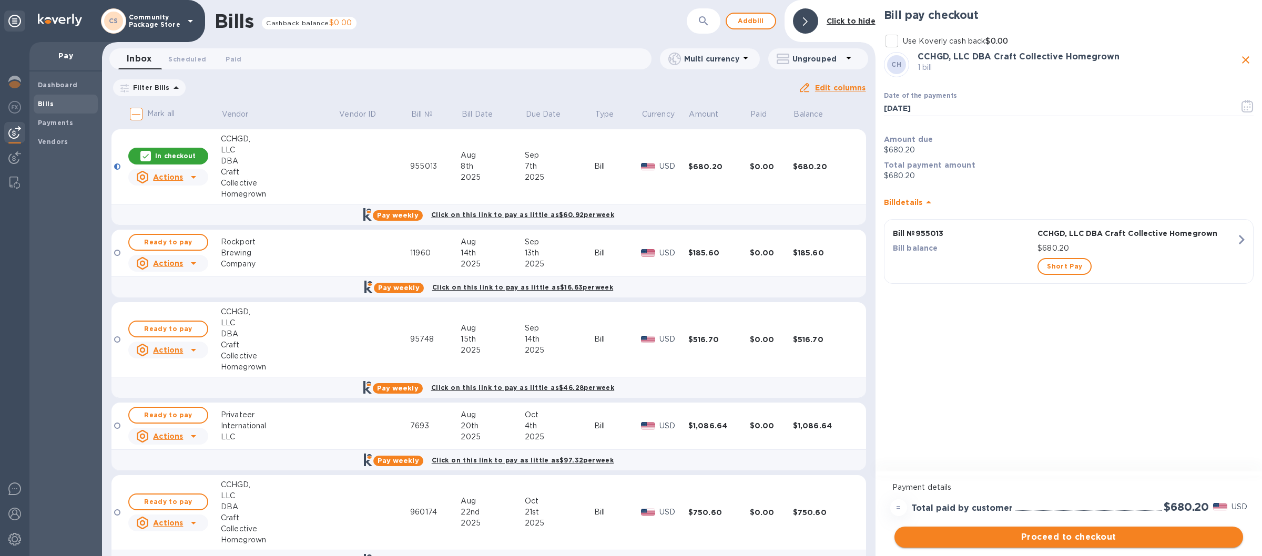
click at [1080, 535] on span "Proceed to checkout" at bounding box center [1069, 537] width 332 height 13
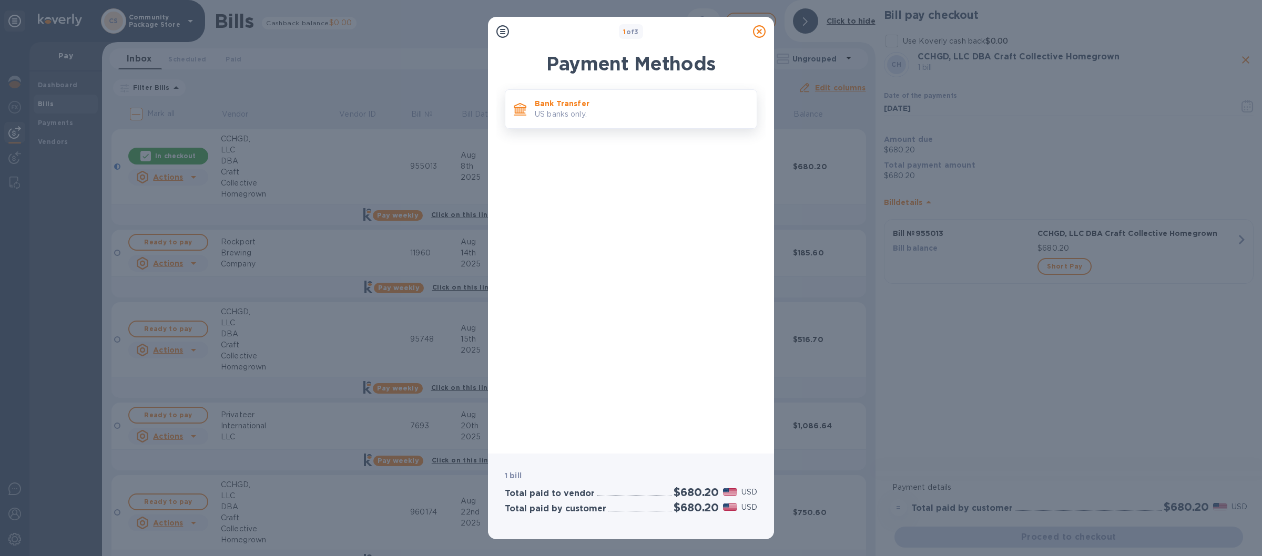
click at [647, 114] on p "US banks only." at bounding box center [641, 114] width 213 height 11
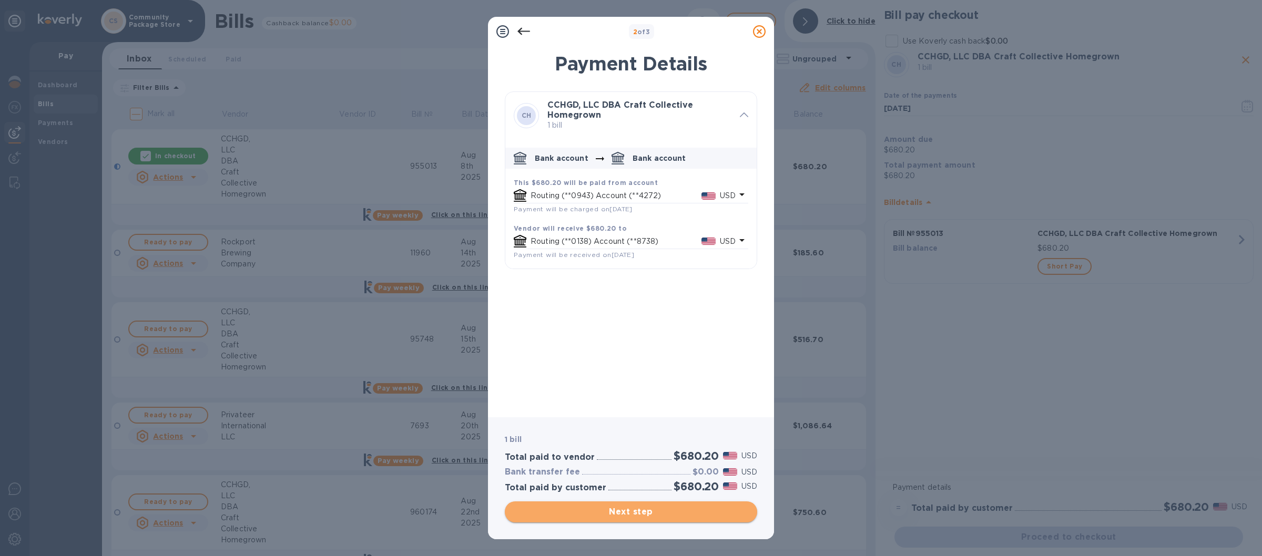
click at [623, 511] on span "Next step" at bounding box center [631, 512] width 236 height 13
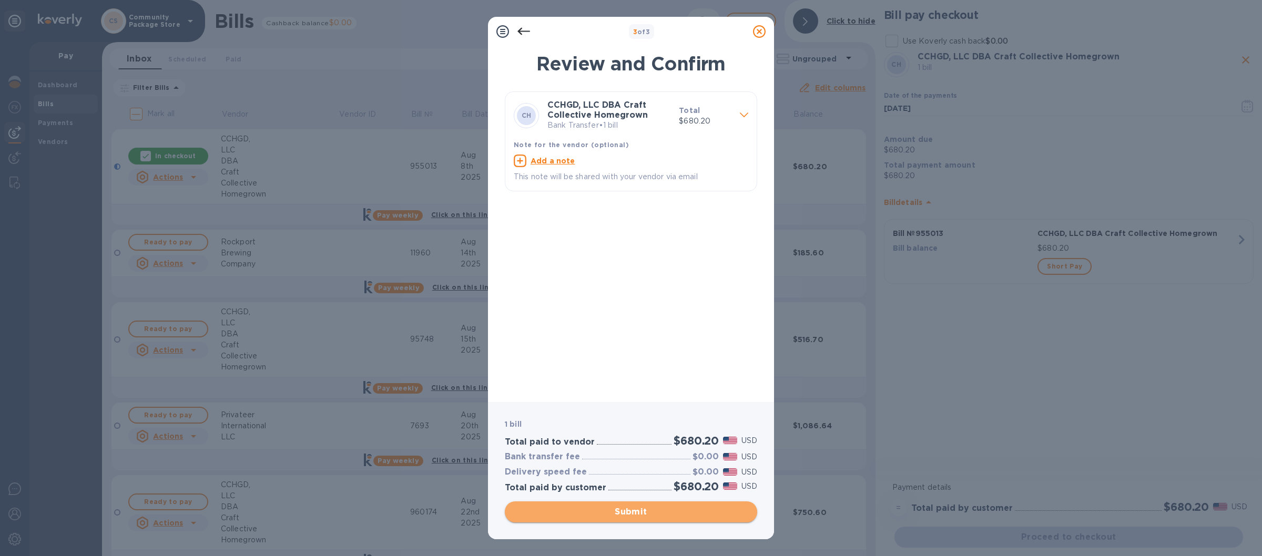
click at [647, 511] on span "Submit" at bounding box center [631, 512] width 236 height 13
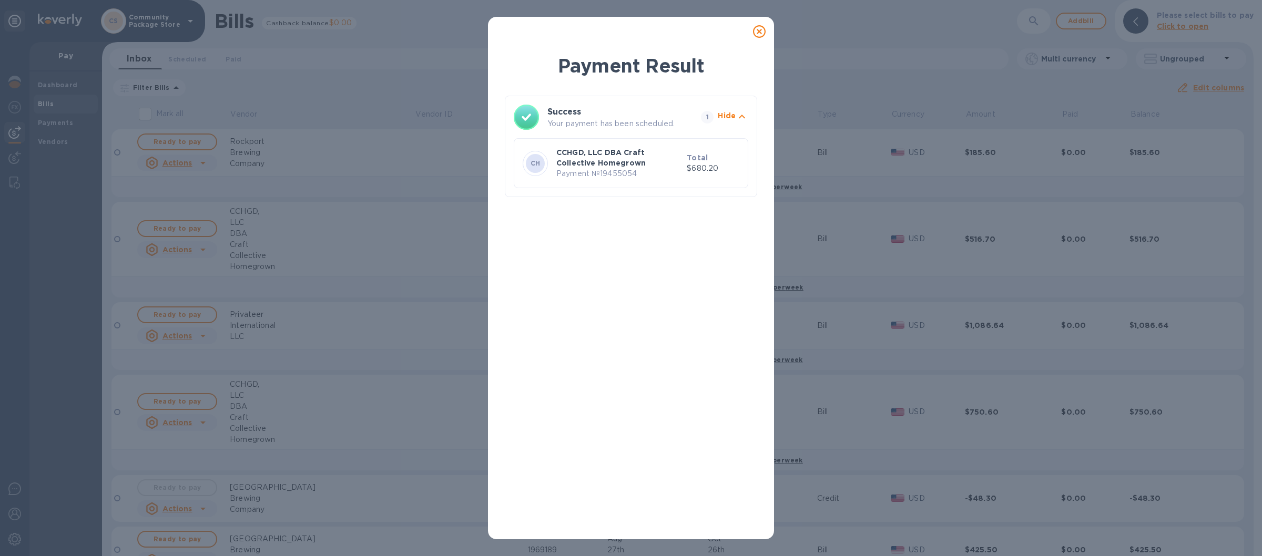
click at [759, 28] on icon at bounding box center [759, 31] width 13 height 13
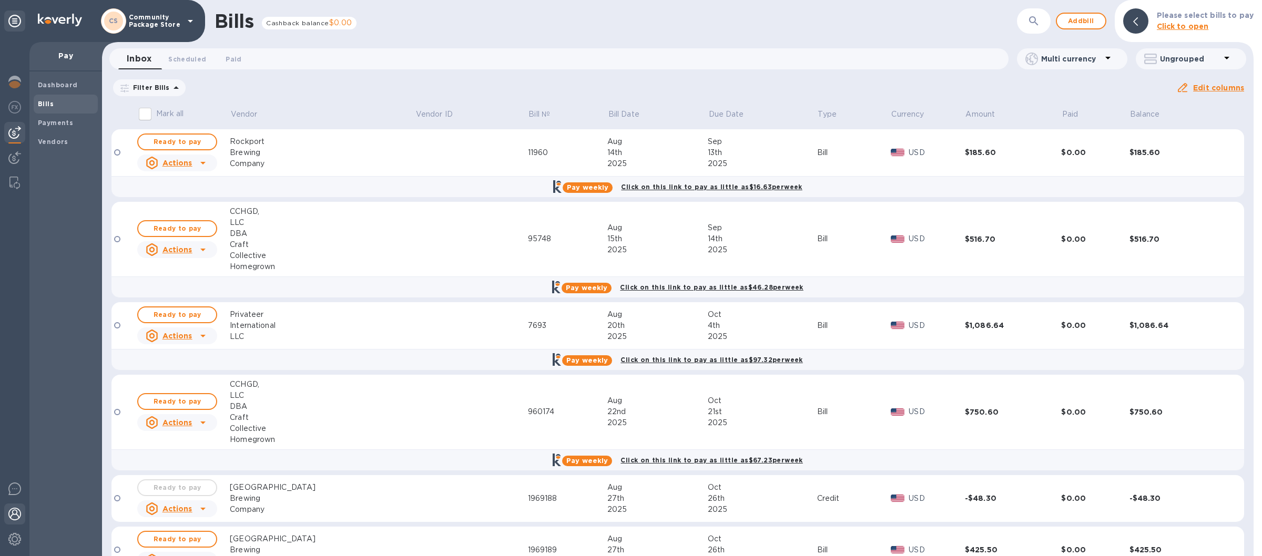
click at [17, 514] on img at bounding box center [14, 514] width 13 height 13
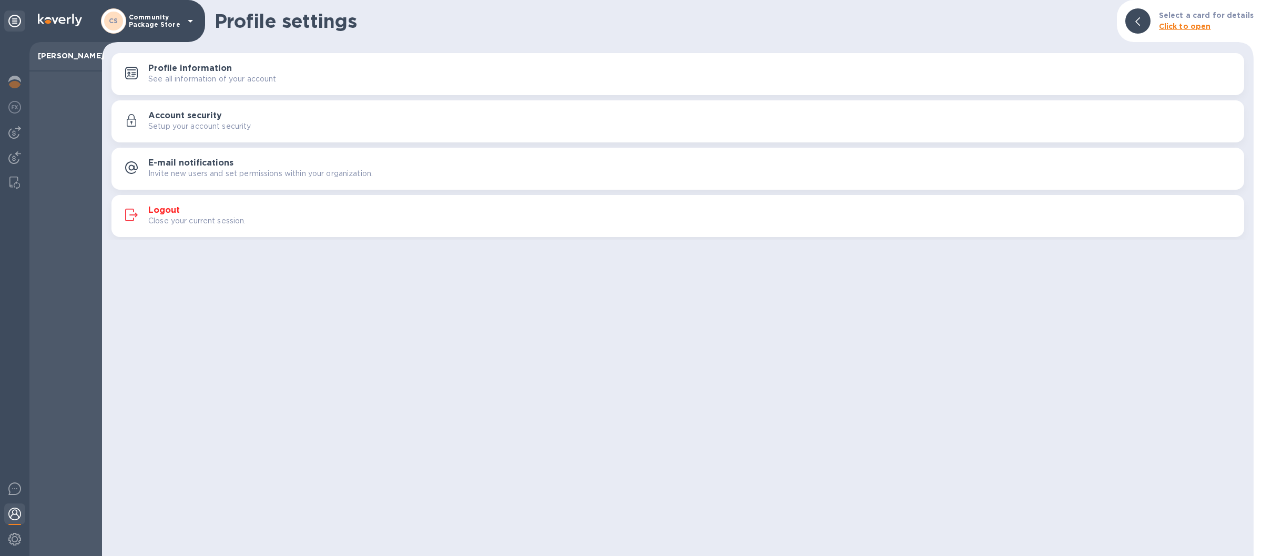
click at [532, 207] on div "Logout Close your current session." at bounding box center [691, 216] width 1087 height 21
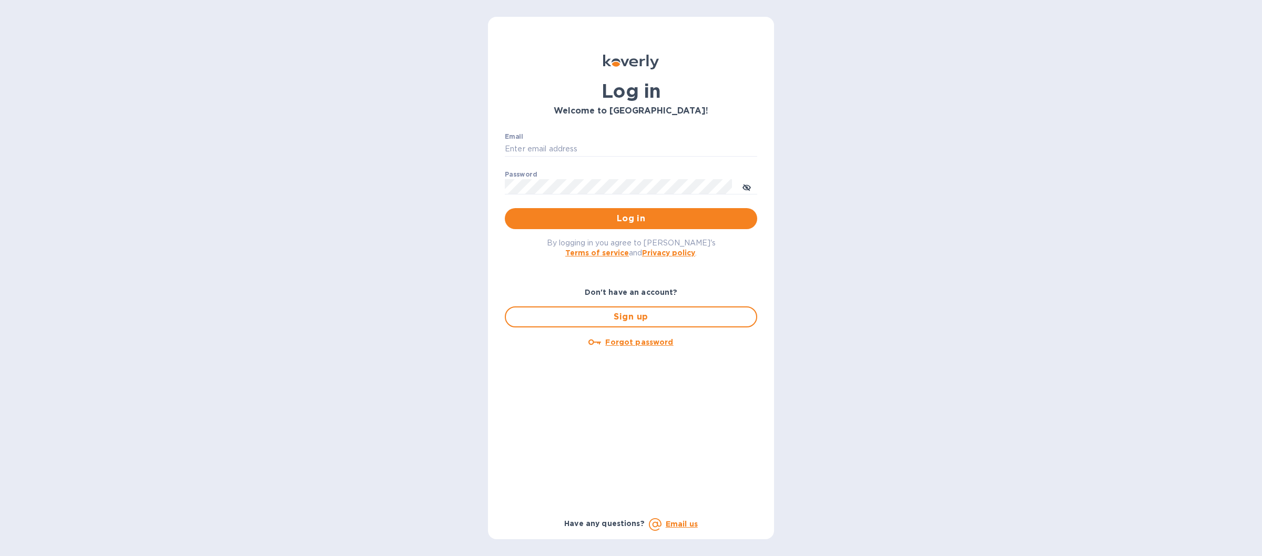
type input "[EMAIL_ADDRESS][DOMAIN_NAME]"
